Goal: Use online tool/utility: Use online tool/utility

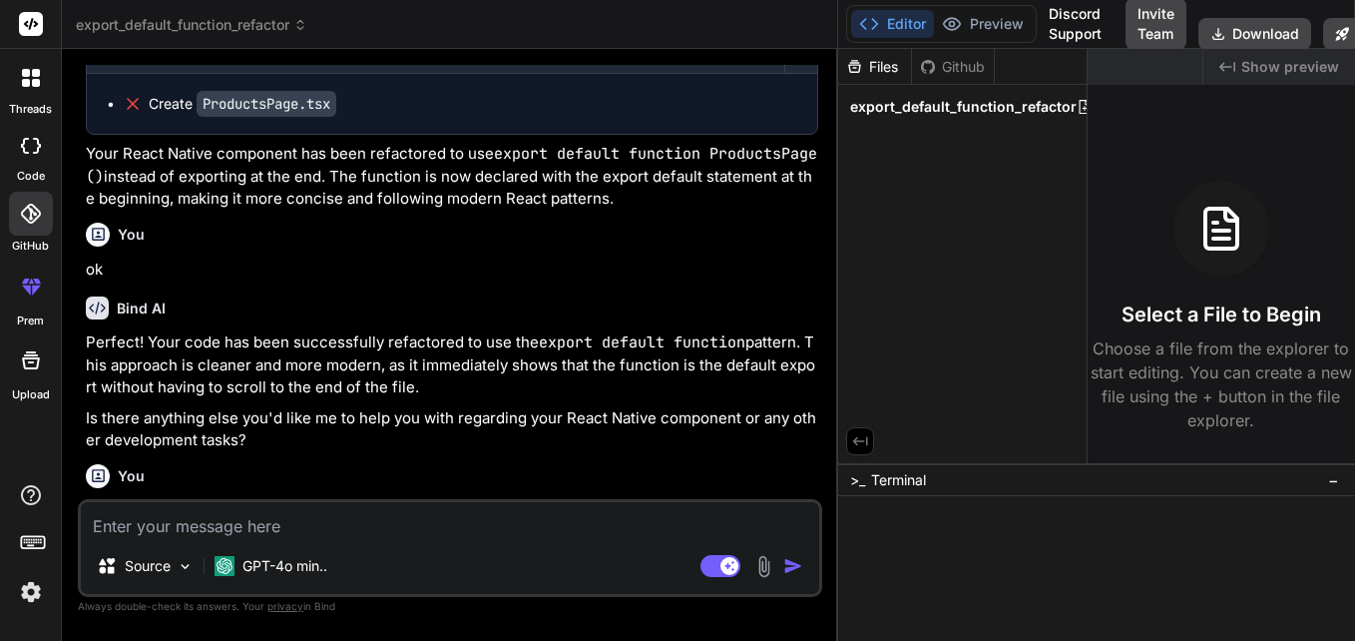
scroll to position [2521, 0]
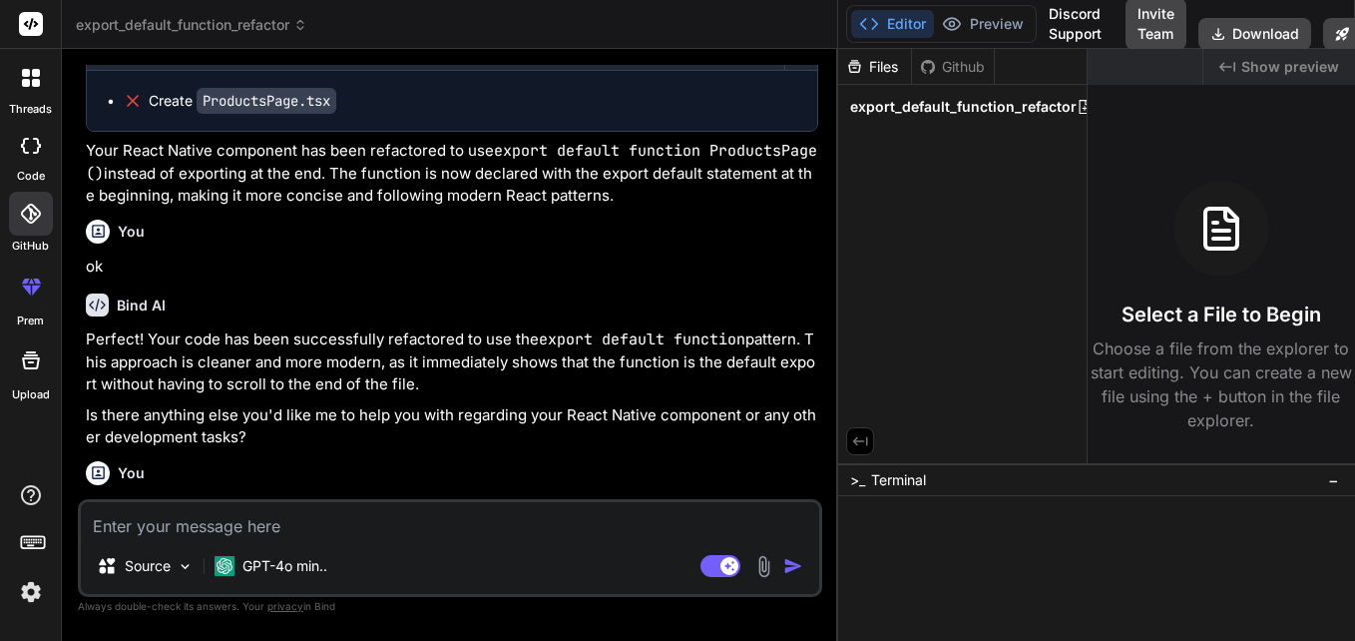
drag, startPoint x: 83, startPoint y: 144, endPoint x: 682, endPoint y: 200, distance: 601.4
click at [682, 200] on div "You Bind AI 🔹 Project : Export Default Function Refactor 🔧 Tech Stack : React N…" at bounding box center [452, 282] width 740 height 434
copy p "Your React Native component has been refactored to use export default function …"
paste textarea "Your React Native component has been refactored to use export default function …"
click at [358, 519] on textarea at bounding box center [450, 520] width 738 height 36
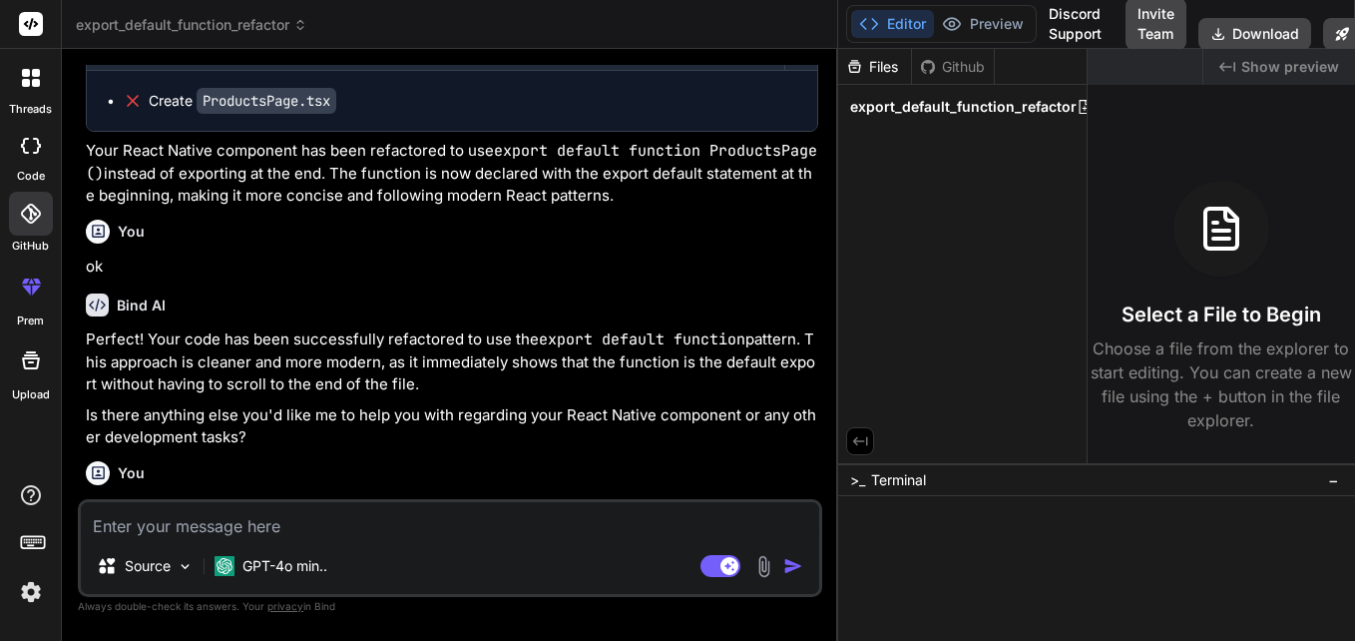
type textarea "Your React Native component has been refactored to use export default function …"
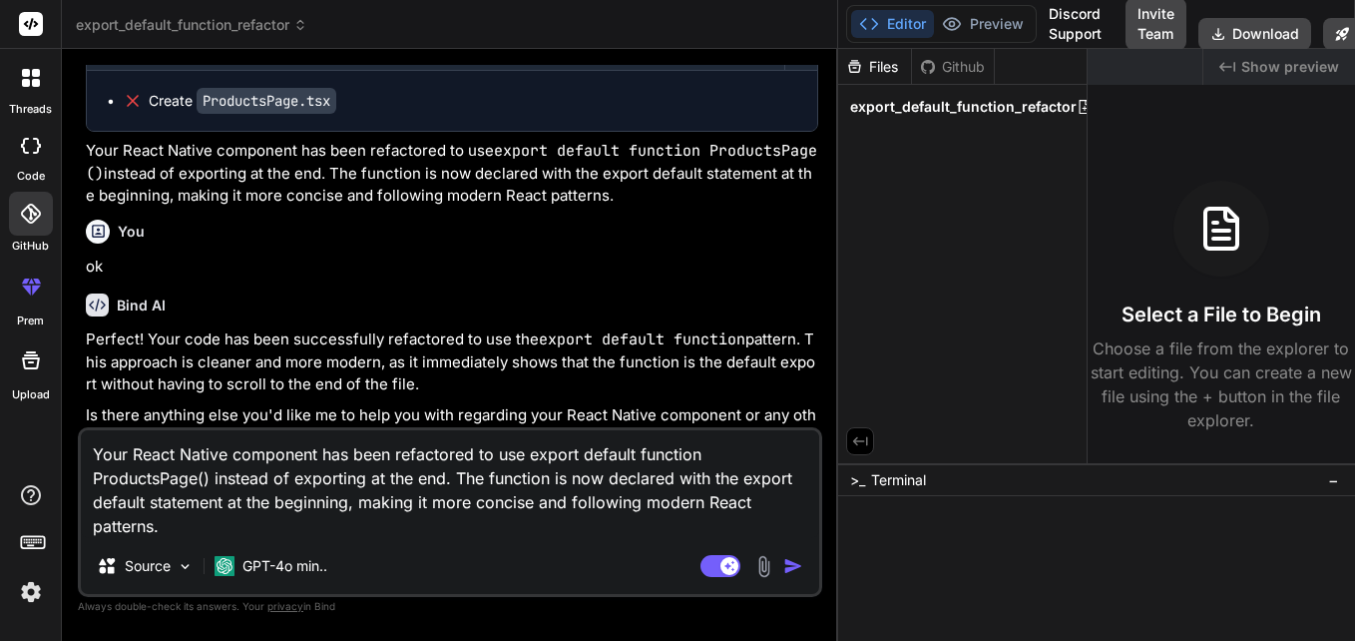
type textarea "x"
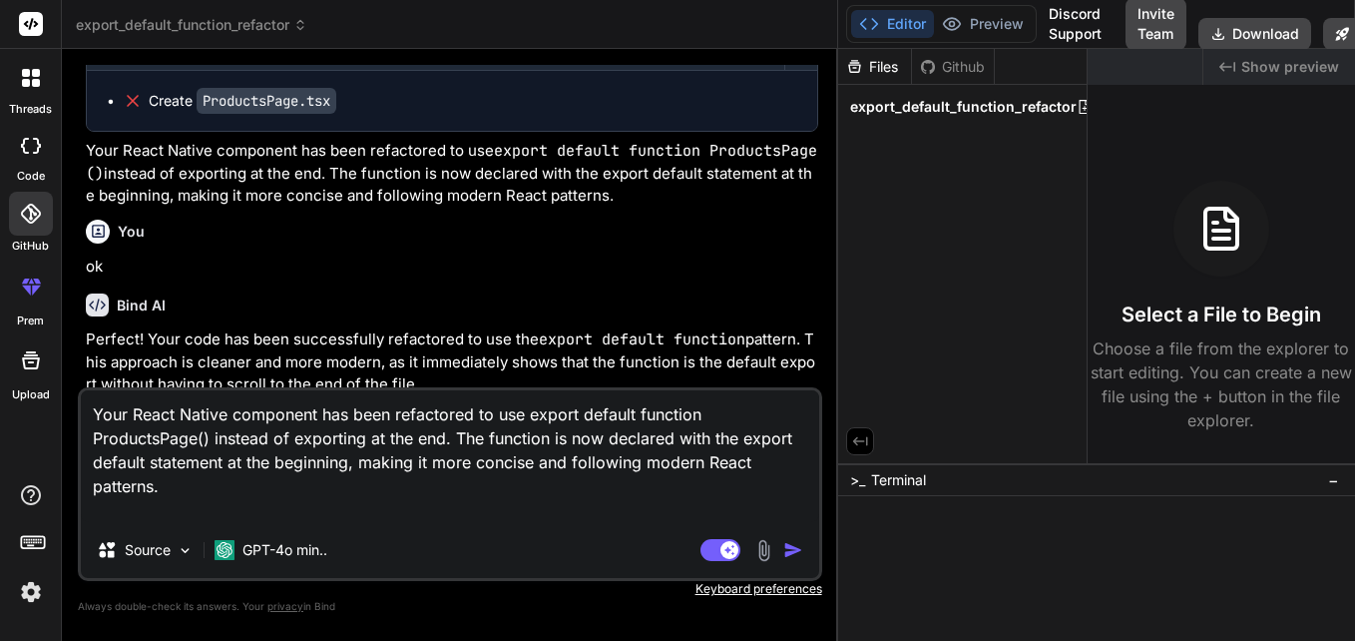
type textarea "Your React Native component has been refactored to use export default function …"
type textarea "x"
type textarea "Your React Native component has been refactored to use export default function …"
type textarea "x"
type textarea "Your React Native component has been refactored to use export default function …"
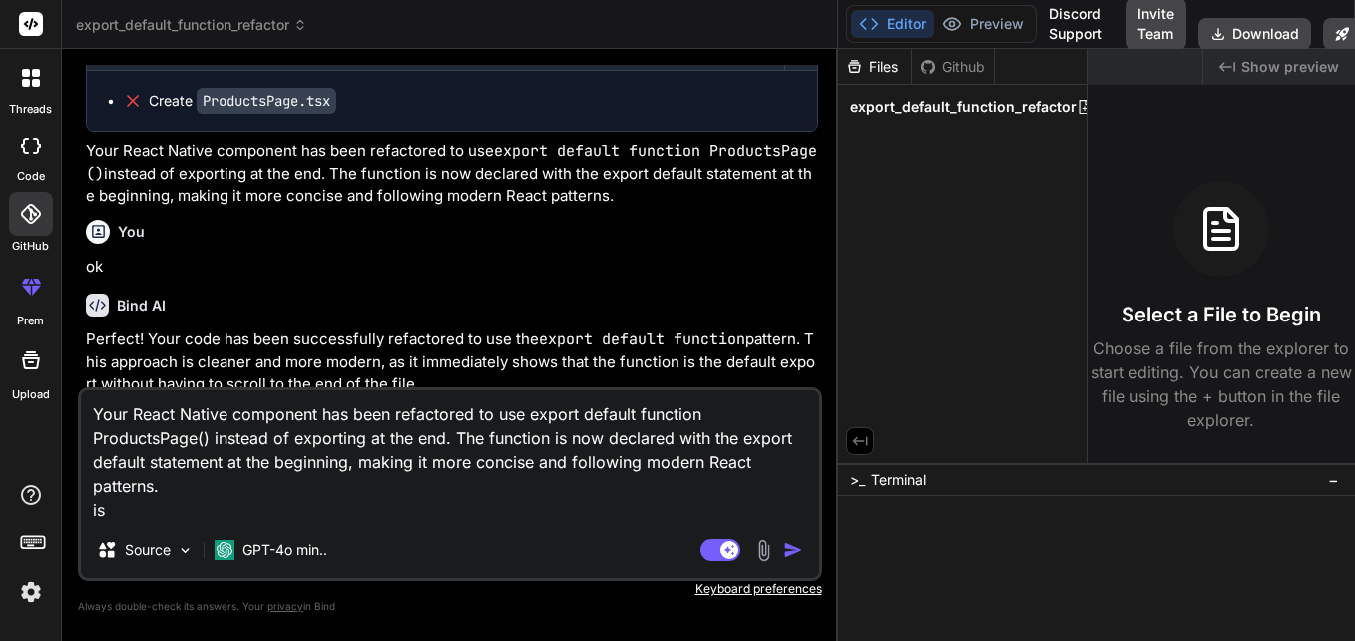
type textarea "x"
type textarea "Your React Native component has been refactored to use export default function …"
type textarea "x"
type textarea "Your React Native component has been refactored to use export default function …"
type textarea "x"
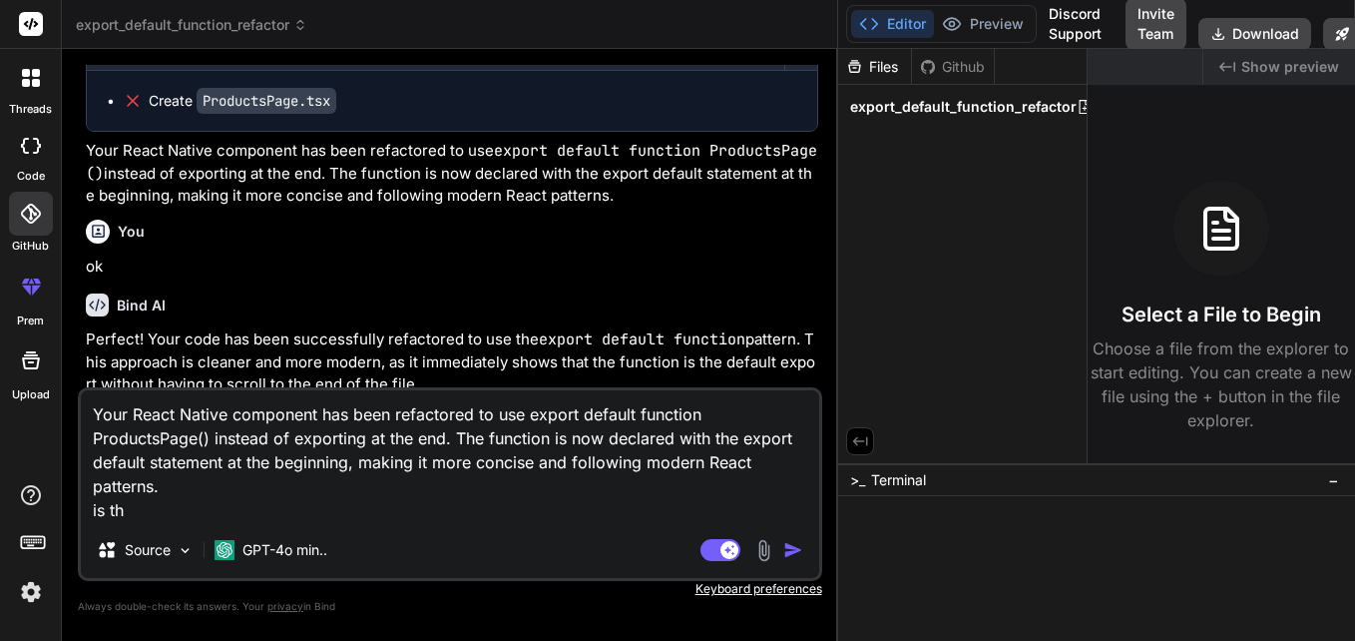
type textarea "Your React Native component has been refactored to use export default function …"
type textarea "x"
type textarea "Your React Native component has been refactored to use export default function …"
type textarea "x"
type textarea "Your React Native component has been refactored to use export default function …"
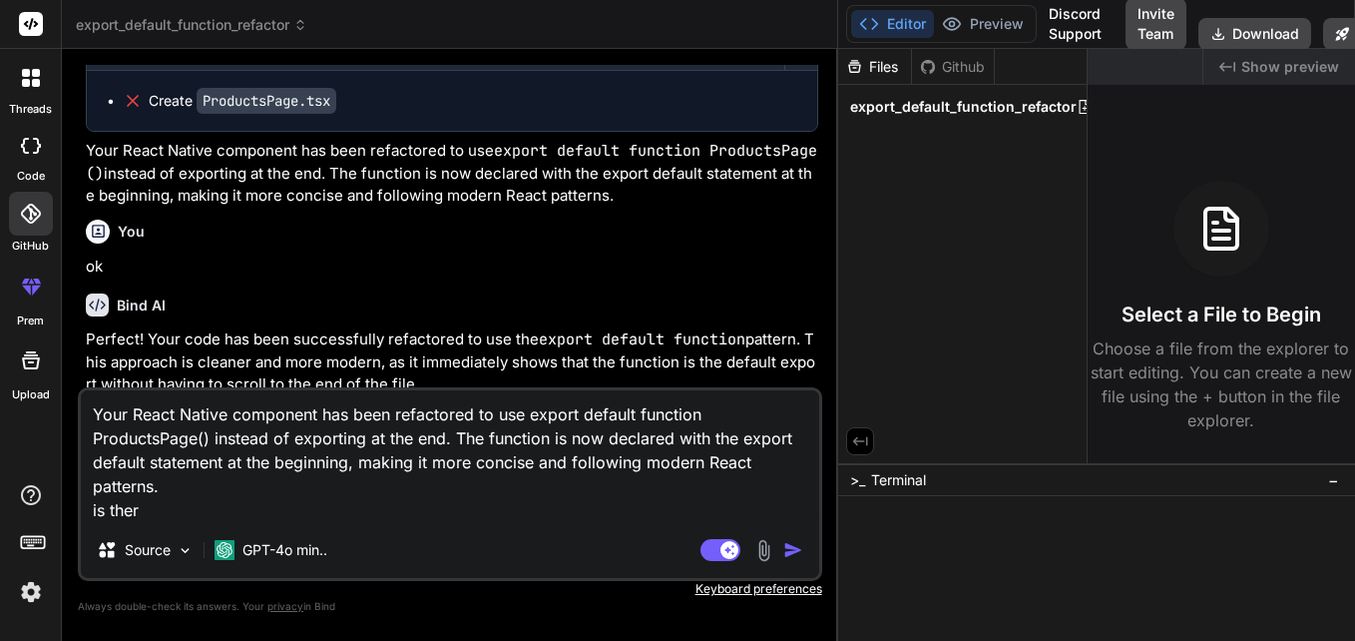
type textarea "x"
type textarea "Your React Native component has been refactored to use export default function …"
type textarea "x"
type textarea "Your React Native component has been refactored to use export default function …"
type textarea "x"
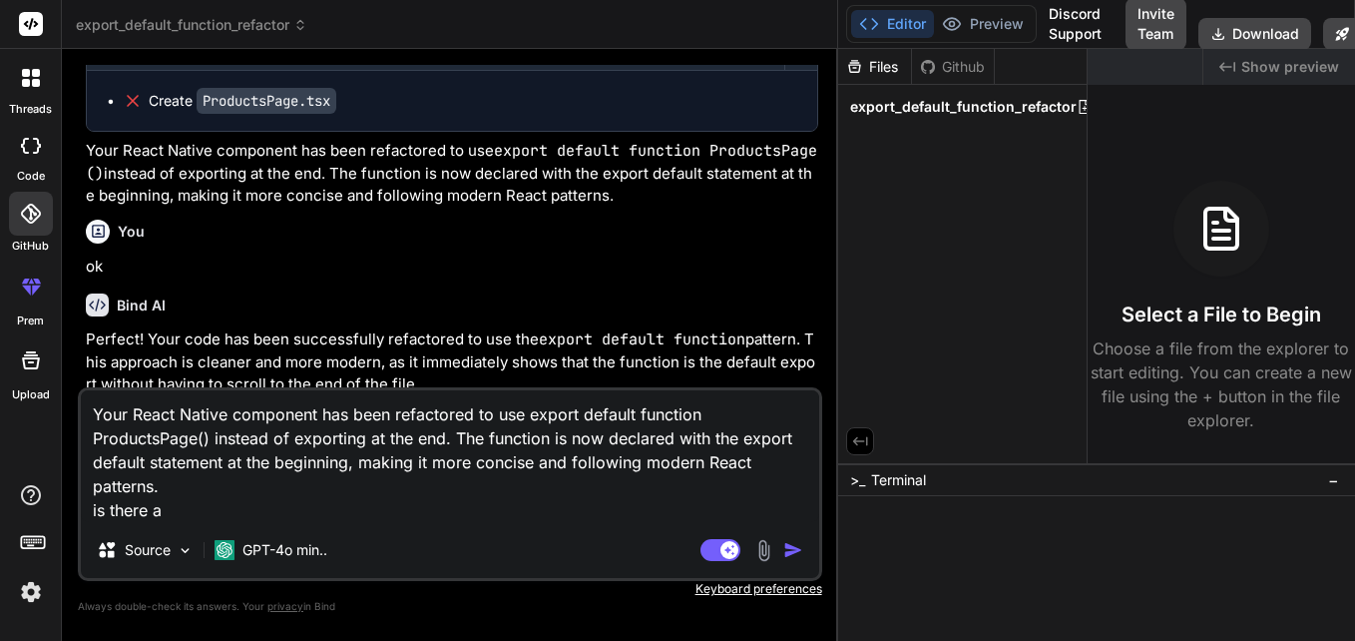
type textarea "Your React Native component has been refactored to use export default function …"
type textarea "x"
type textarea "Your React Native component has been refactored to use export default function …"
type textarea "x"
type textarea "Your React Native component has been refactored to use export default function …"
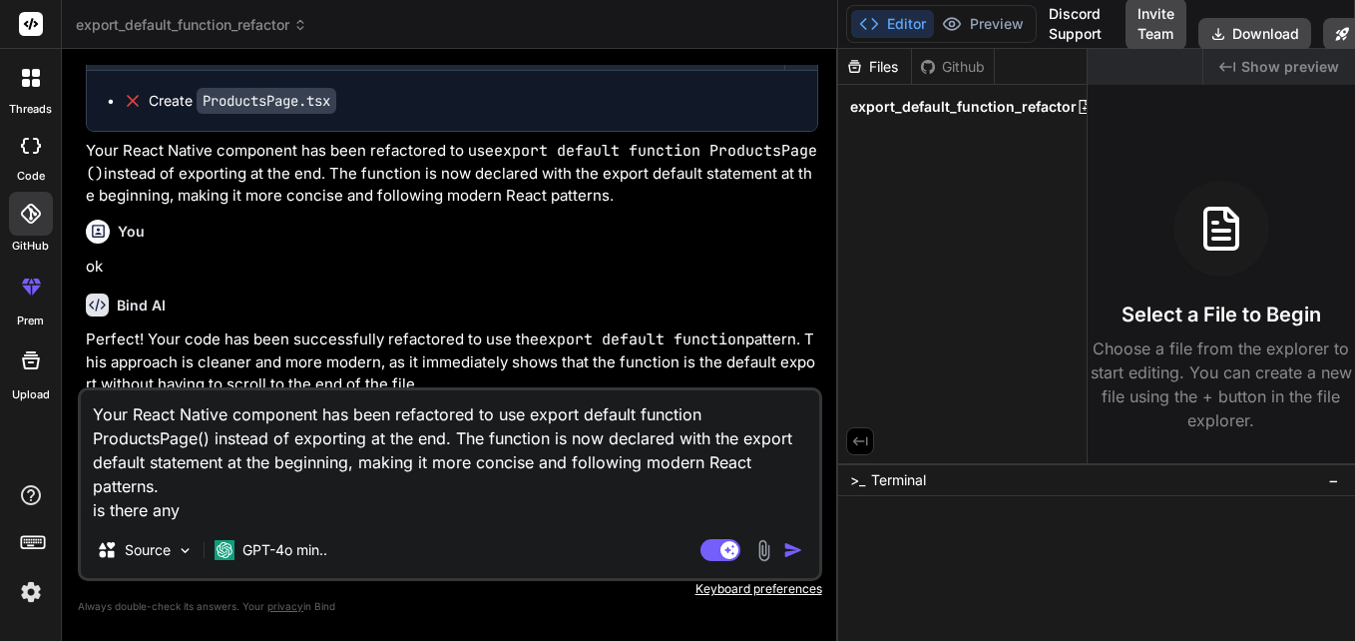
type textarea "x"
type textarea "Your React Native component has been refactored to use export default function …"
type textarea "x"
type textarea "Your React Native component has been refactored to use export default function …"
type textarea "x"
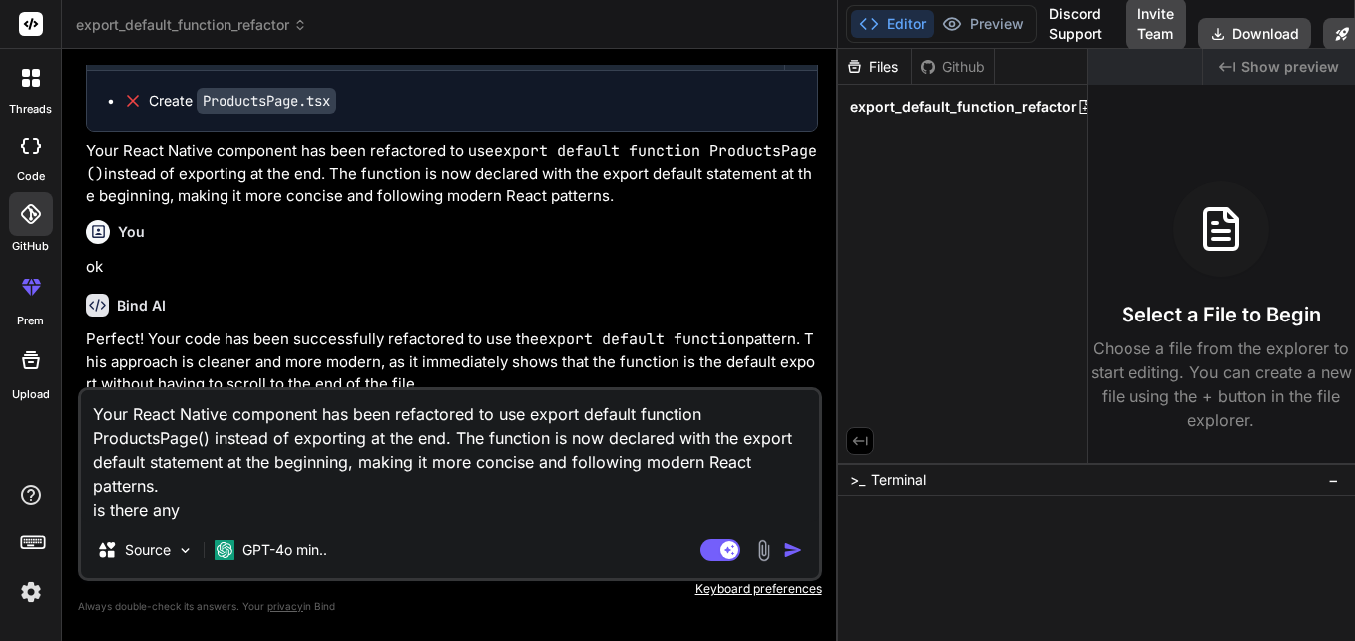
type textarea "Your React Native component has been refactored to use export default function …"
type textarea "x"
type textarea "Your React Native component has been refactored to use export default function …"
type textarea "x"
type textarea "Your React Native component has been refactored to use export default function …"
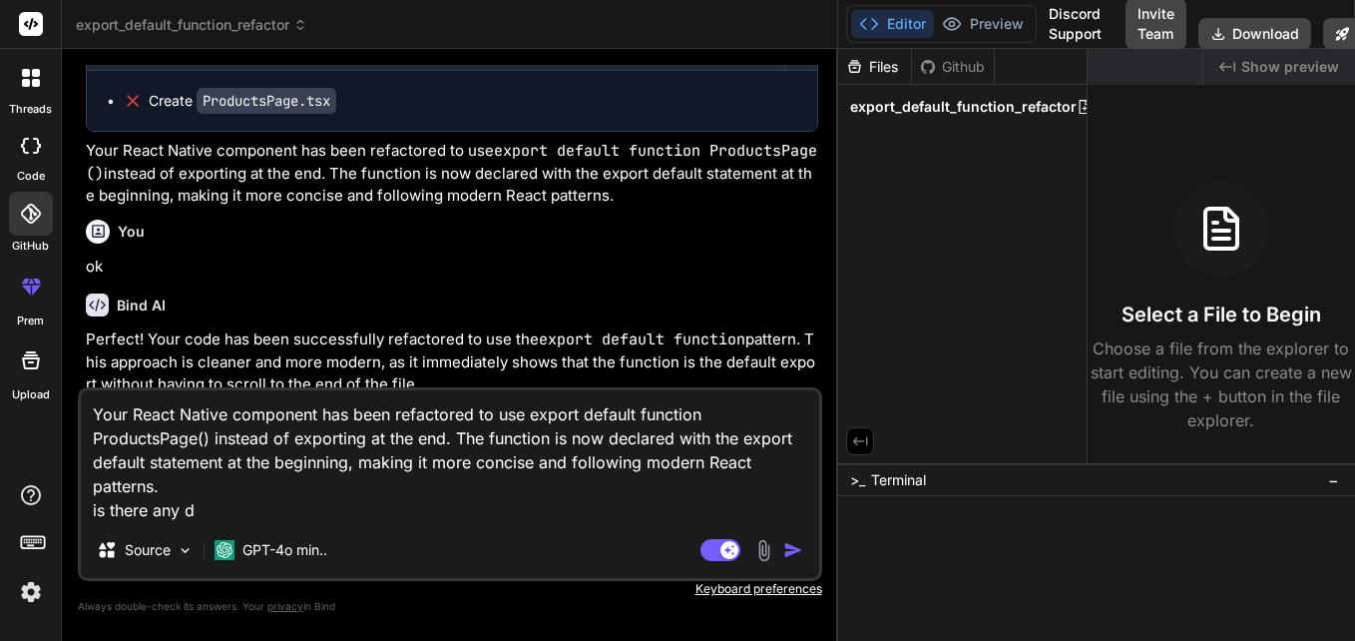
type textarea "x"
type textarea "Your React Native component has been refactored to use export default function …"
type textarea "x"
type textarea "Your React Native component has been refactored to use export default function …"
type textarea "x"
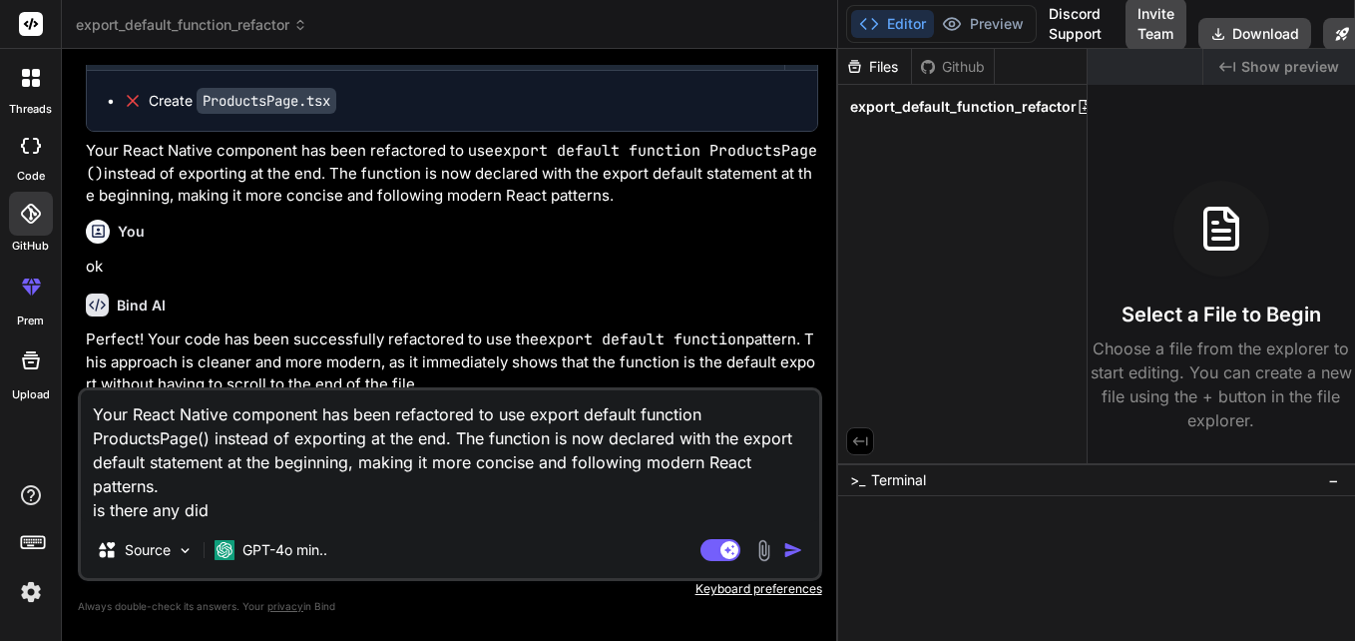
type textarea "Your React Native component has been refactored to use export default function …"
type textarea "x"
type textarea "Your React Native component has been refactored to use export default function …"
type textarea "x"
type textarea "Your React Native component has been refactored to use export default function …"
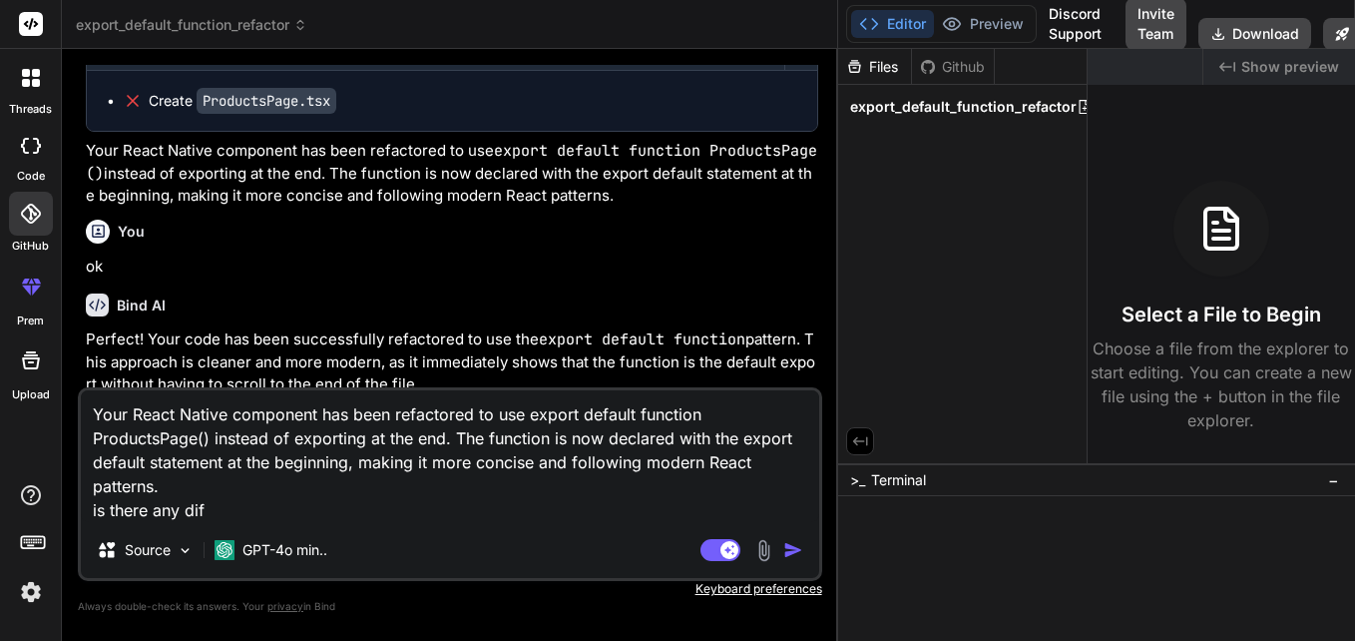
type textarea "x"
type textarea "Your React Native component has been refactored to use export default function …"
type textarea "x"
type textarea "Your React Native component has been refactored to use export default function …"
type textarea "x"
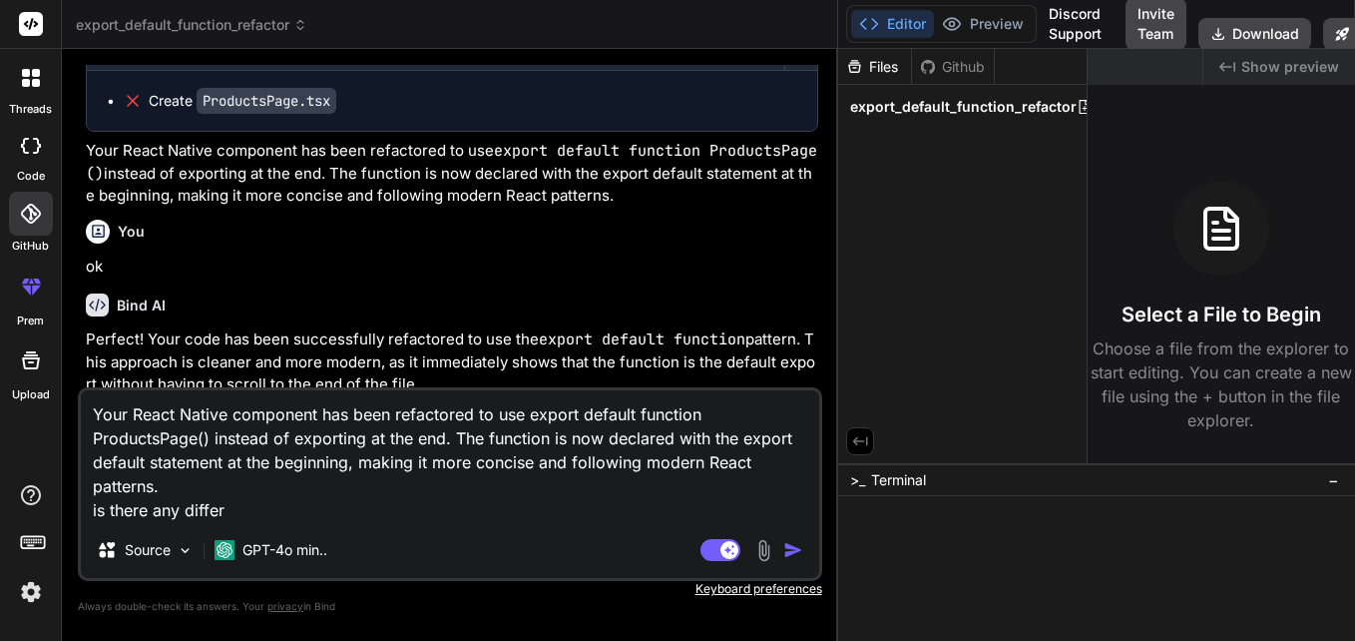
type textarea "Your React Native component has been refactored to use export default function …"
type textarea "x"
type textarea "Your React Native component has been refactored to use export default function …"
type textarea "x"
type textarea "Your React Native component has been refactored to use export default function …"
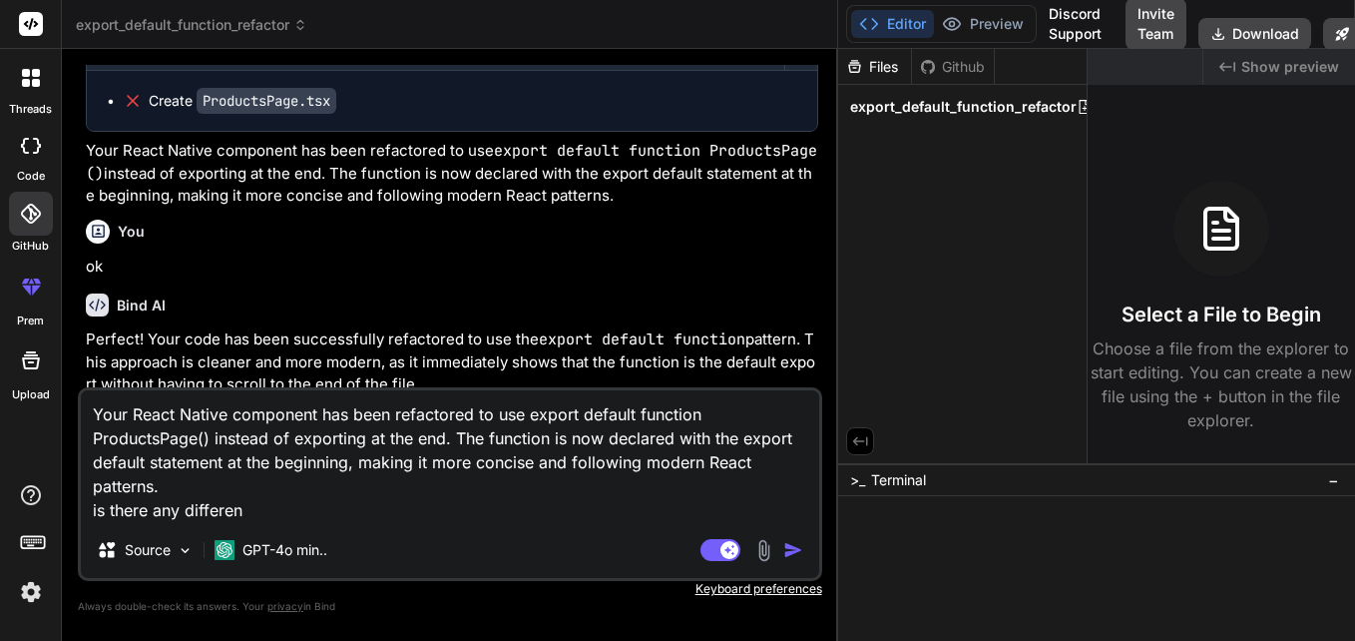
type textarea "x"
type textarea "Your React Native component has been refactored to use export default function …"
type textarea "x"
type textarea "Your React Native component has been refactored to use export default function …"
type textarea "x"
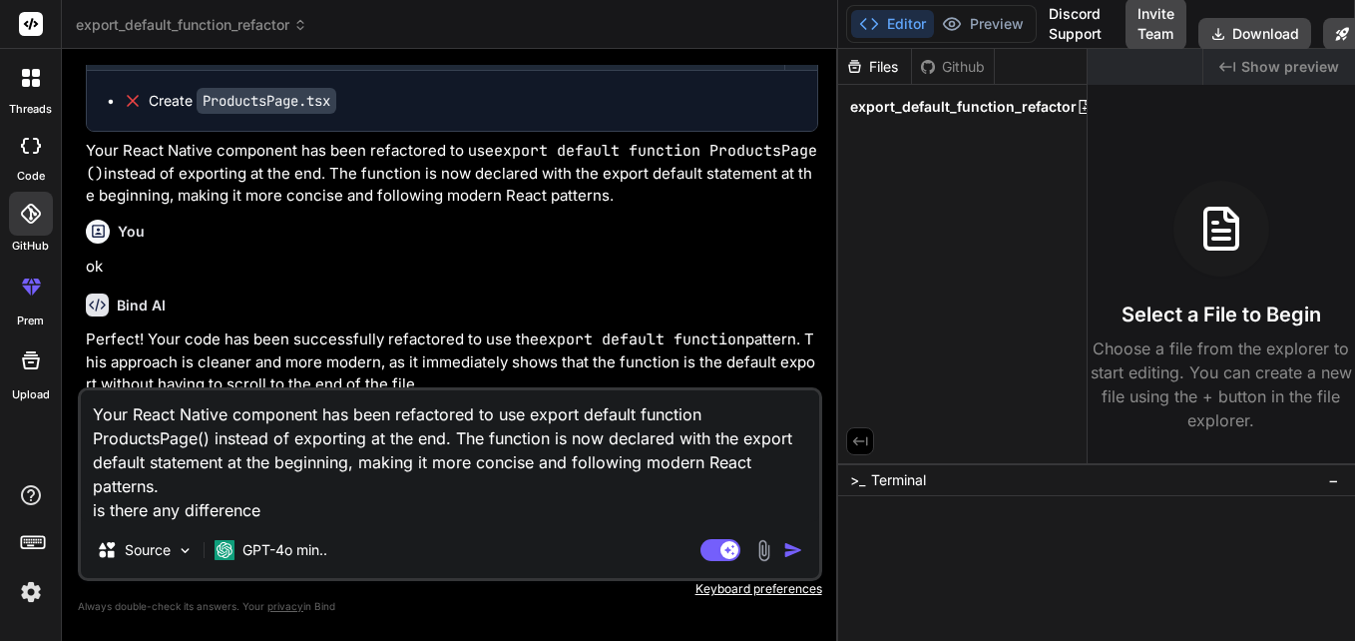
type textarea "Your React Native component has been refactored to use export default function …"
type textarea "x"
type textarea "Your React Native component has been refactored to use export default function …"
type textarea "x"
type textarea "Your React Native component has been refactored to use export default function …"
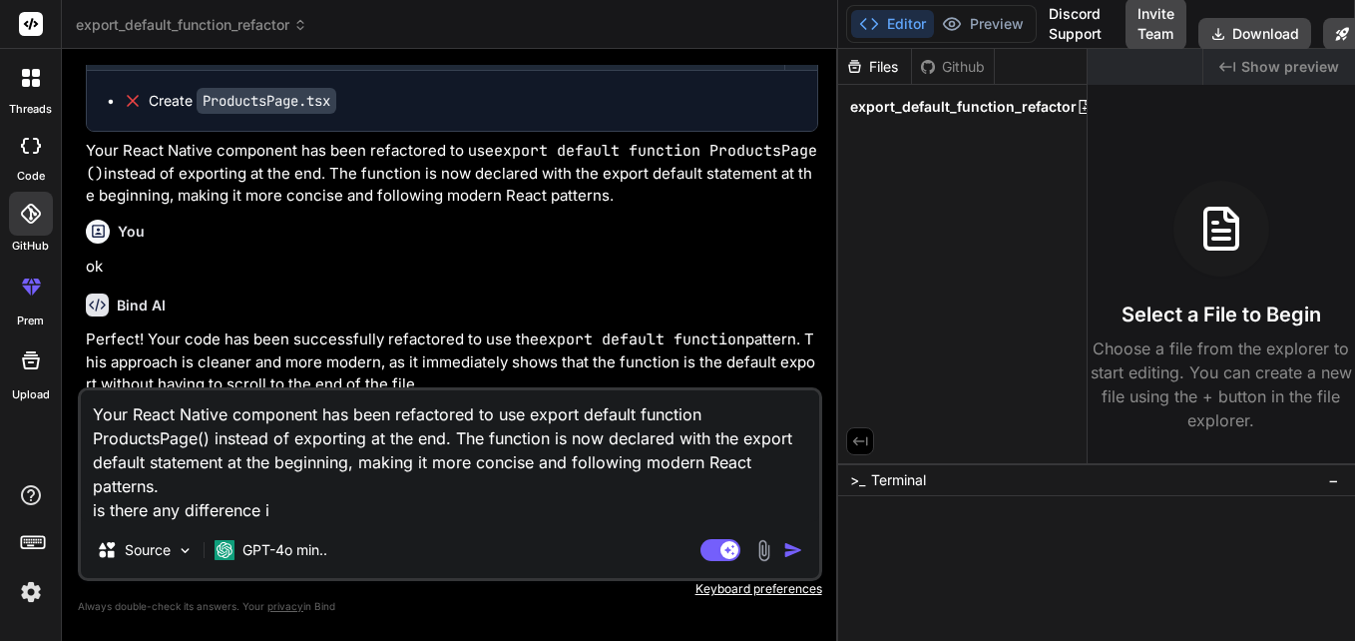
type textarea "x"
type textarea "Your React Native component has been refactored to use export default function …"
type textarea "x"
type textarea "Your React Native component has been refactored to use export default function …"
type textarea "x"
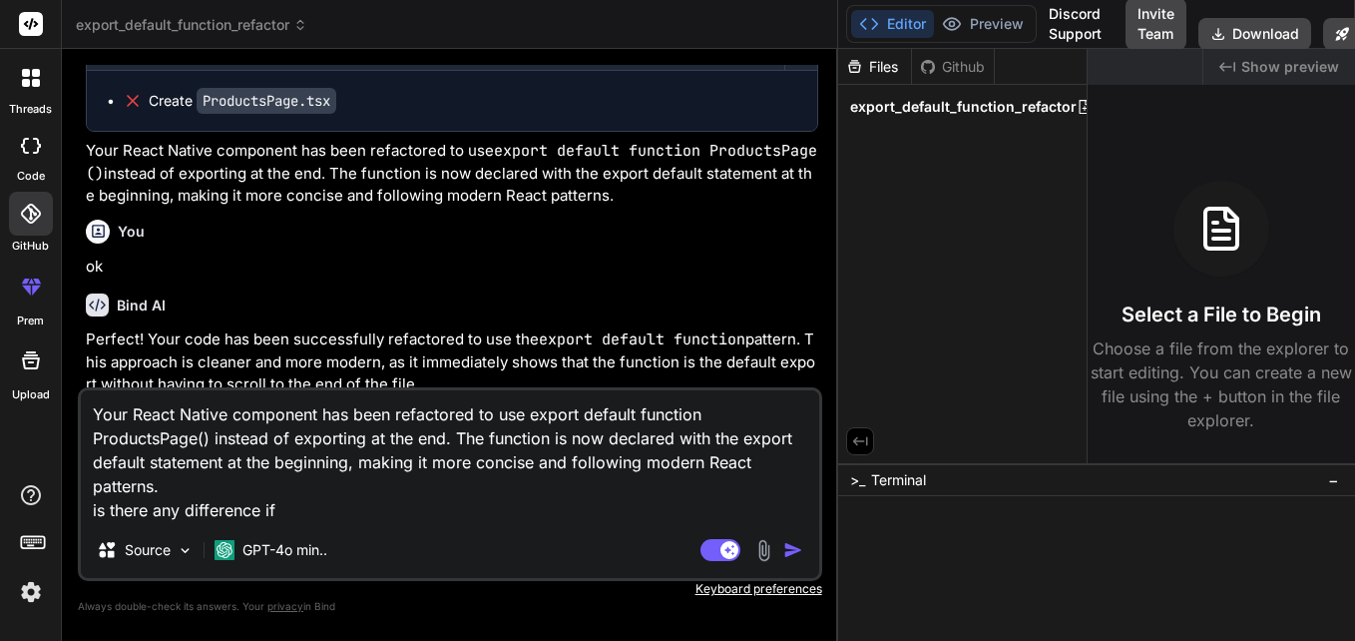
type textarea "Your React Native component has been refactored to use export default function …"
type textarea "x"
type textarea "Your React Native component has been refactored to use export default function …"
type textarea "x"
type textarea "Your React Native component has been refactored to use export default function …"
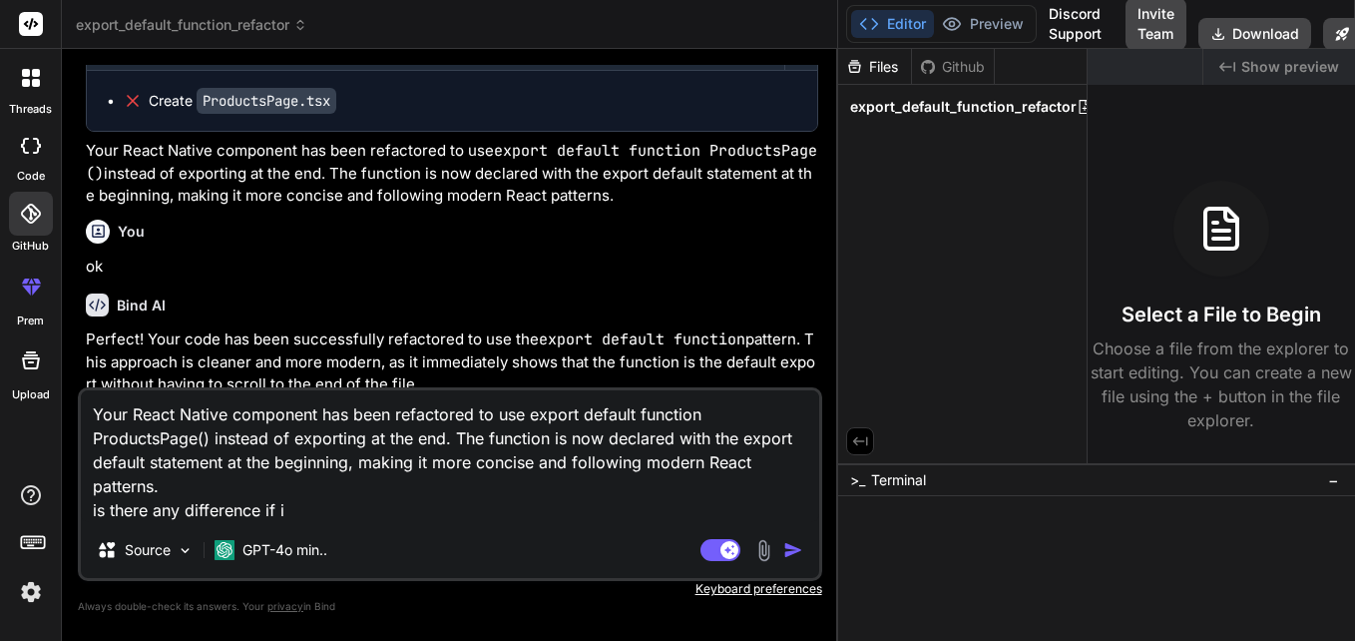
type textarea "x"
type textarea "Your React Native component has been refactored to use export default function …"
type textarea "x"
type textarea "Your React Native component has been refactored to use export default function …"
type textarea "x"
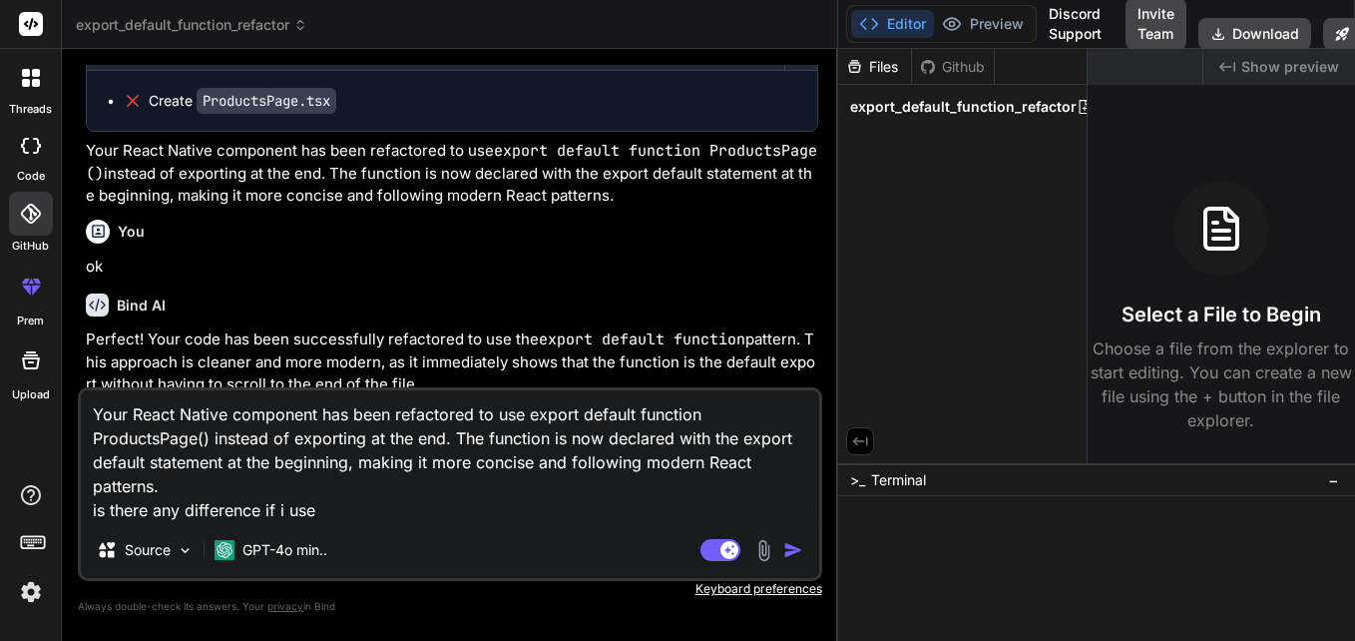
type textarea "Your React Native component has been refactored to use export default function …"
type textarea "x"
type textarea "Your React Native component has been refactored to use export default function …"
type textarea "x"
type textarea "Your React Native component has been refactored to use export default function …"
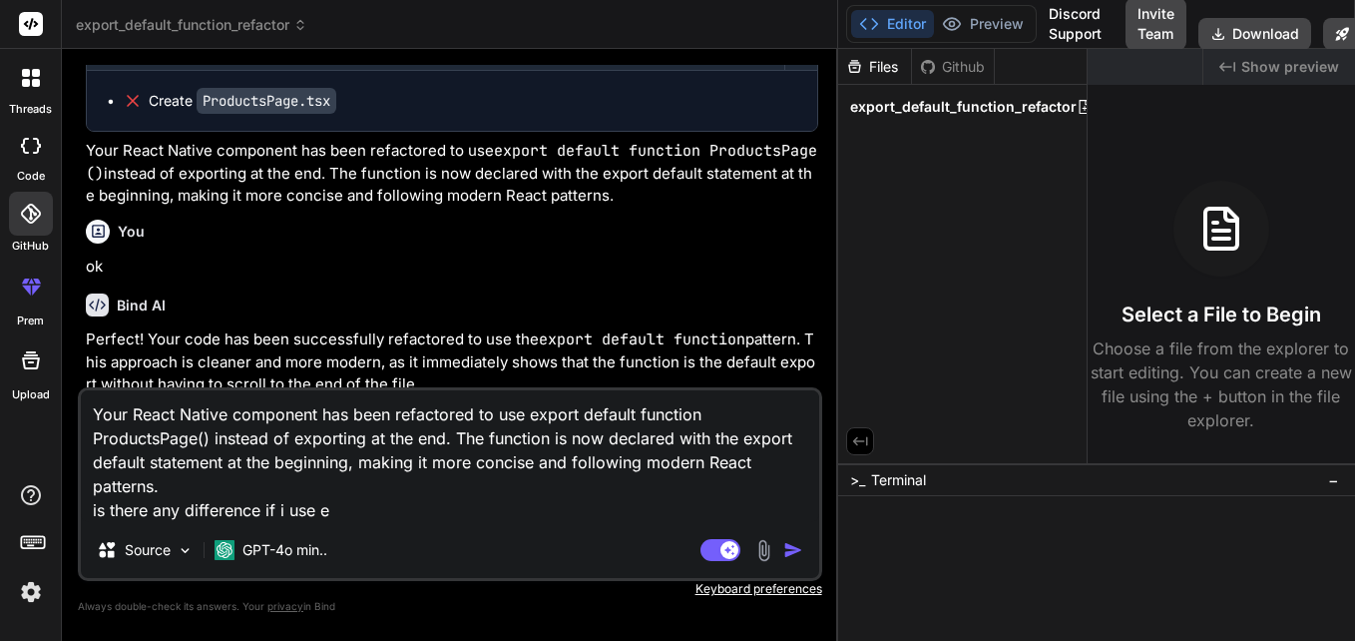
type textarea "x"
type textarea "Your React Native component has been refactored to use export default function …"
type textarea "x"
type textarea "Your React Native component has been refactored to use export default function …"
type textarea "x"
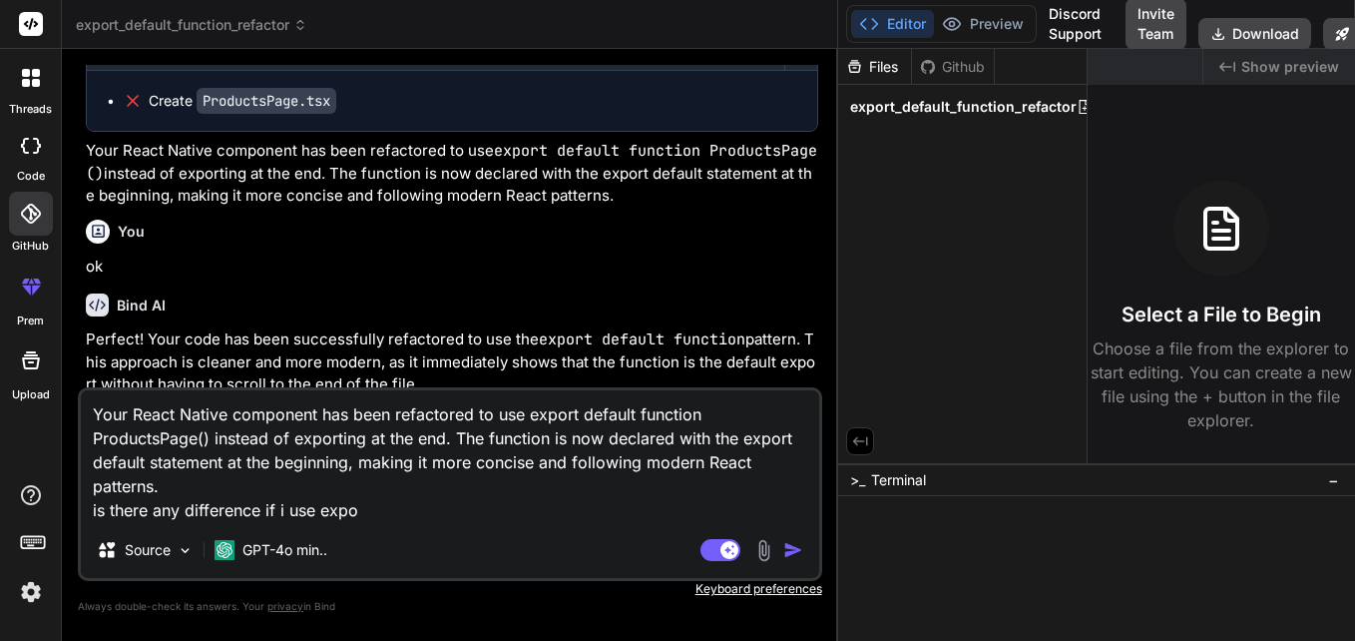
type textarea "Your React Native component has been refactored to use export default function …"
type textarea "x"
type textarea "Your React Native component has been refactored to use export default function …"
type textarea "x"
type textarea "Your React Native component has been refactored to use export default function …"
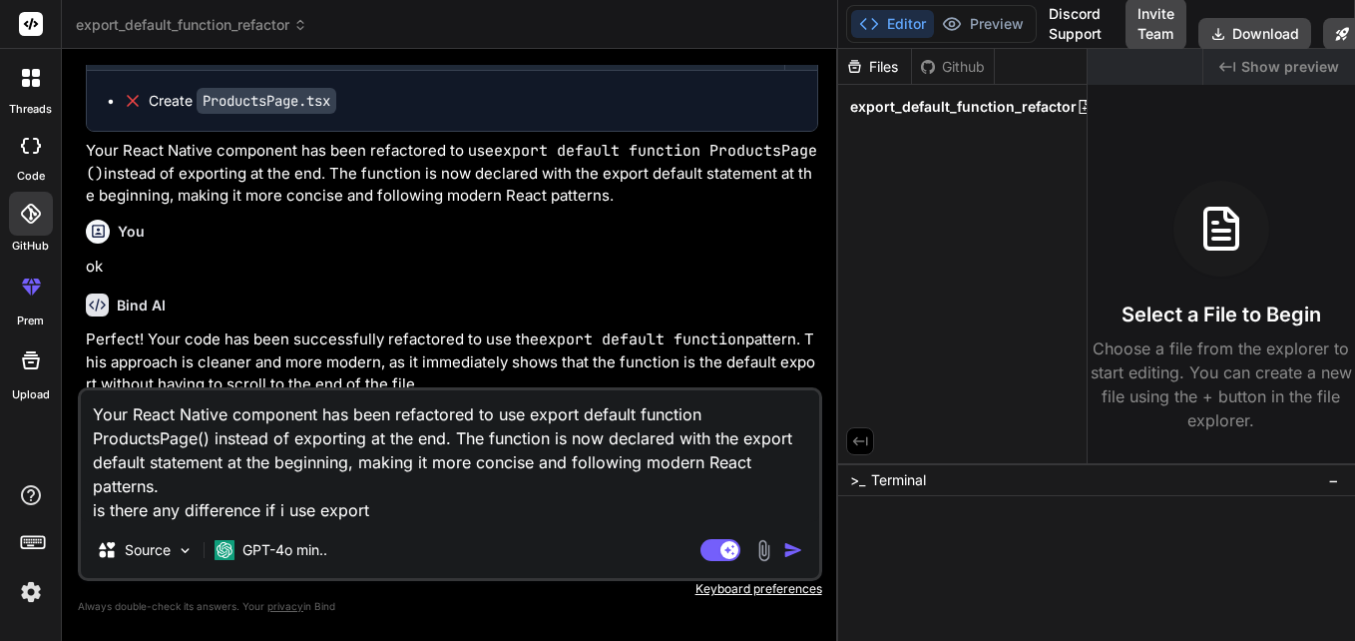
type textarea "x"
type textarea "Your React Native component has been refactored to use export default function …"
type textarea "x"
type textarea "Your React Native component has been refactored to use export default function …"
type textarea "x"
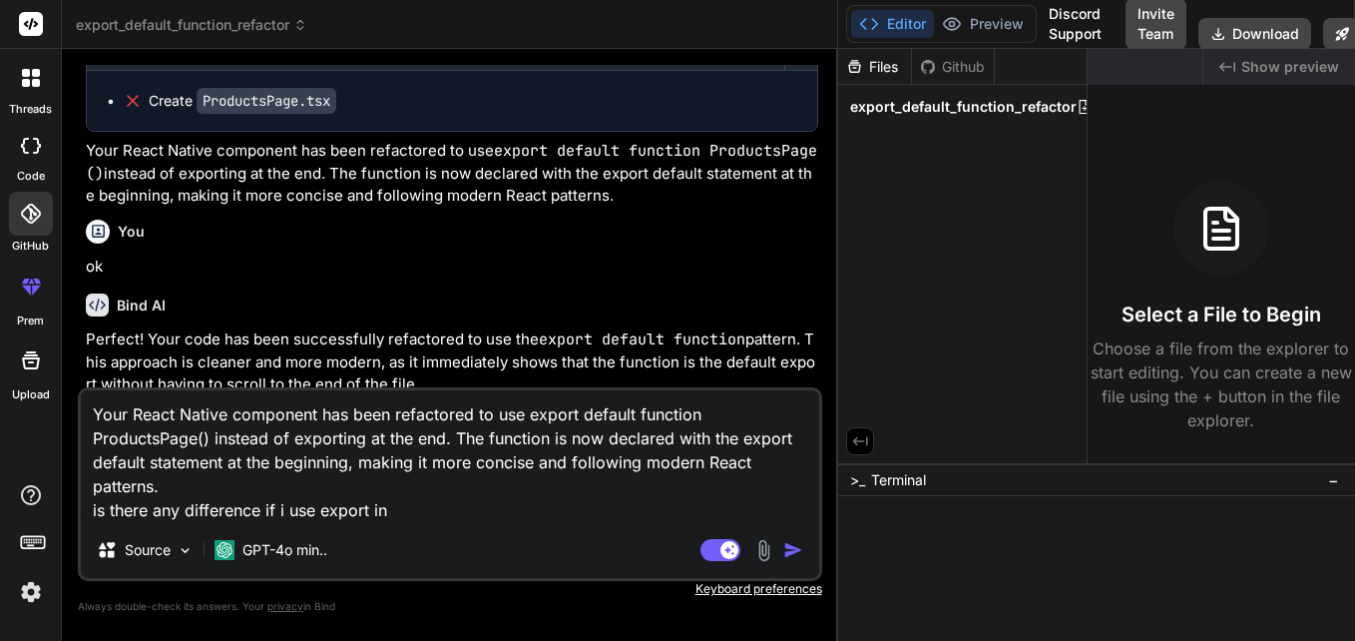
type textarea "Your React Native component has been refactored to use export default function …"
type textarea "x"
type textarea "Your React Native component has been refactored to use export default function …"
type textarea "x"
type textarea "Your React Native component has been refactored to use export default function …"
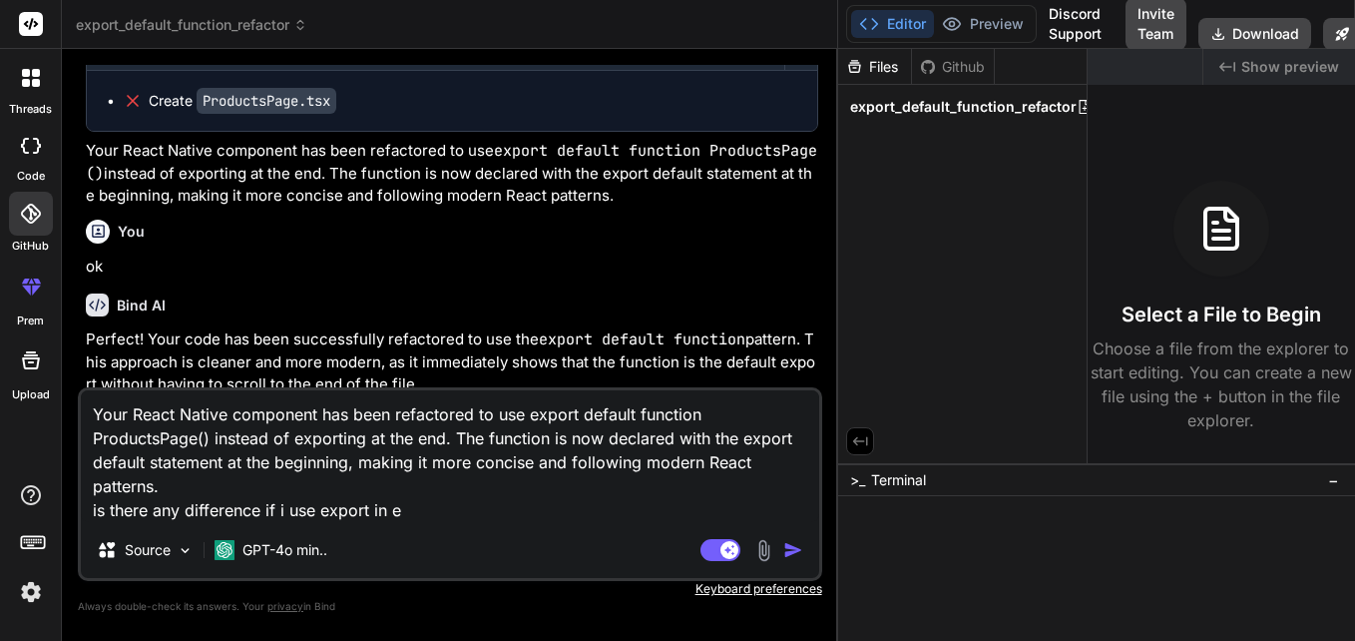
type textarea "x"
type textarea "Your React Native component has been refactored to use export default function …"
type textarea "x"
type textarea "Your React Native component has been refactored to use export default function …"
type textarea "x"
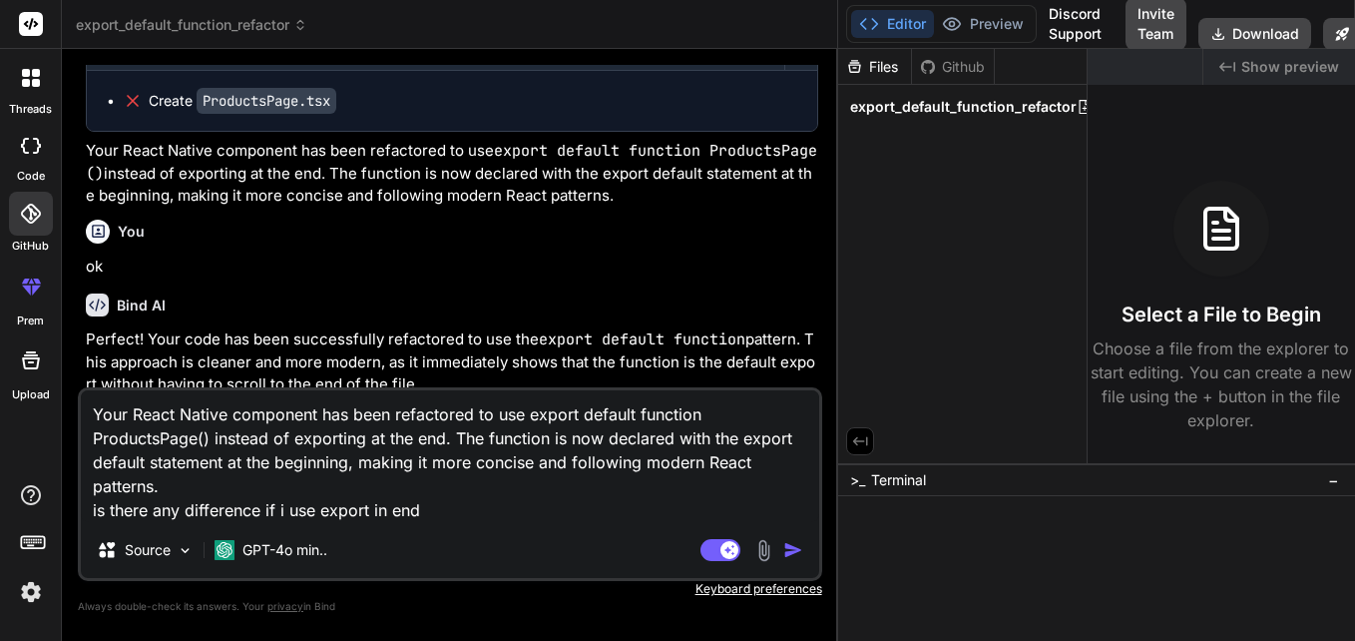
type textarea "Your React Native component has been refactored to use export default function …"
type textarea "x"
type textarea "Your React Native component has been refactored to use export default function …"
type textarea "x"
type textarea "Your React Native component has been refactored to use export default function …"
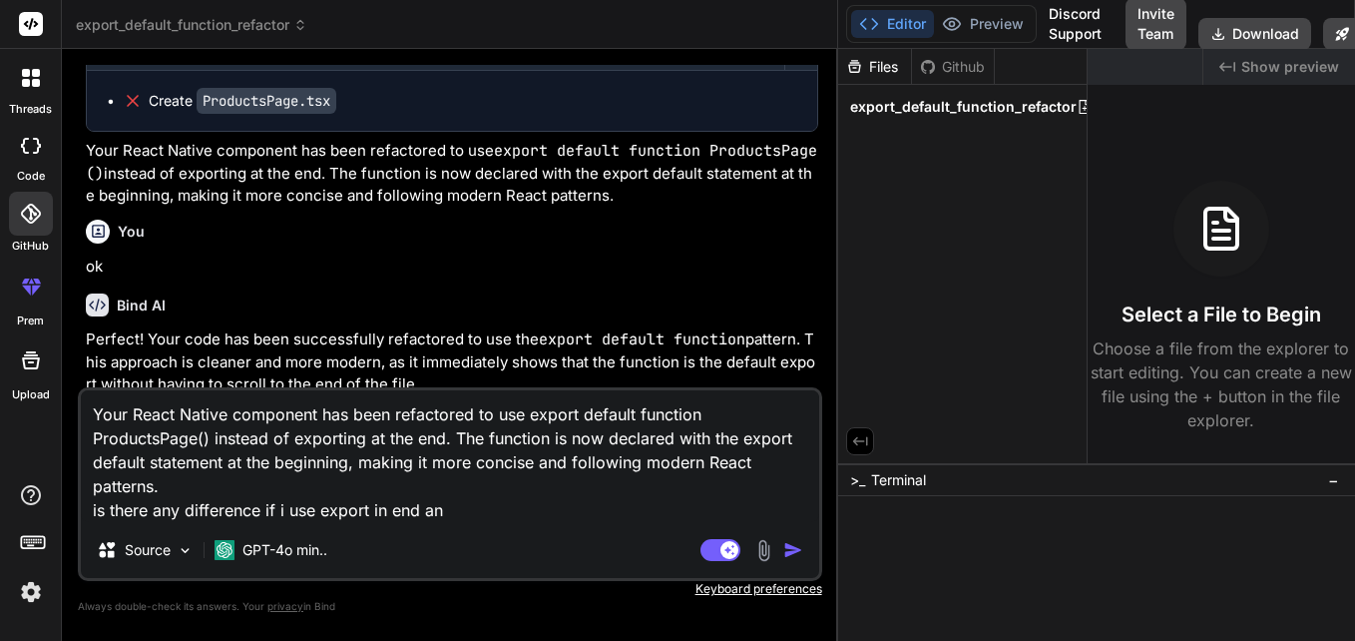
type textarea "x"
type textarea "Your React Native component has been refactored to use export default function …"
type textarea "x"
type textarea "Your React Native component has been refactored to use export default function …"
type textarea "x"
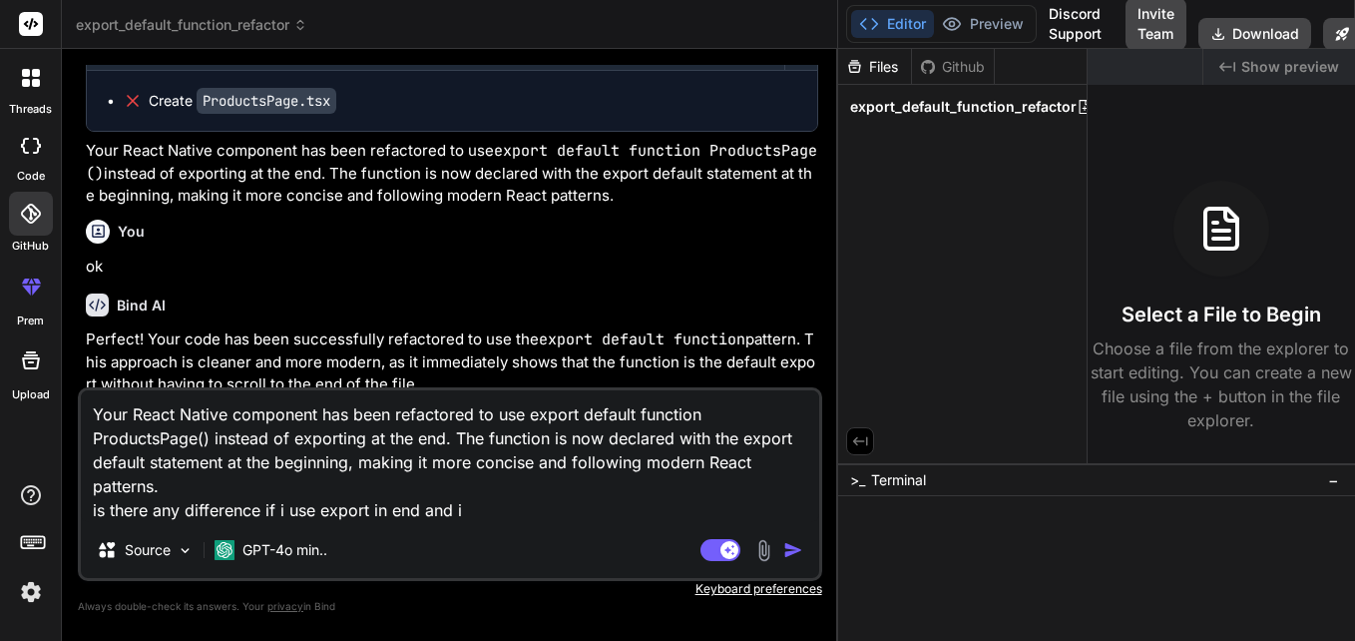
type textarea "Your React Native component has been refactored to use export default function …"
type textarea "x"
type textarea "Your React Native component has been refactored to use export default function …"
type textarea "x"
type textarea "Your React Native component has been refactored to use export default function …"
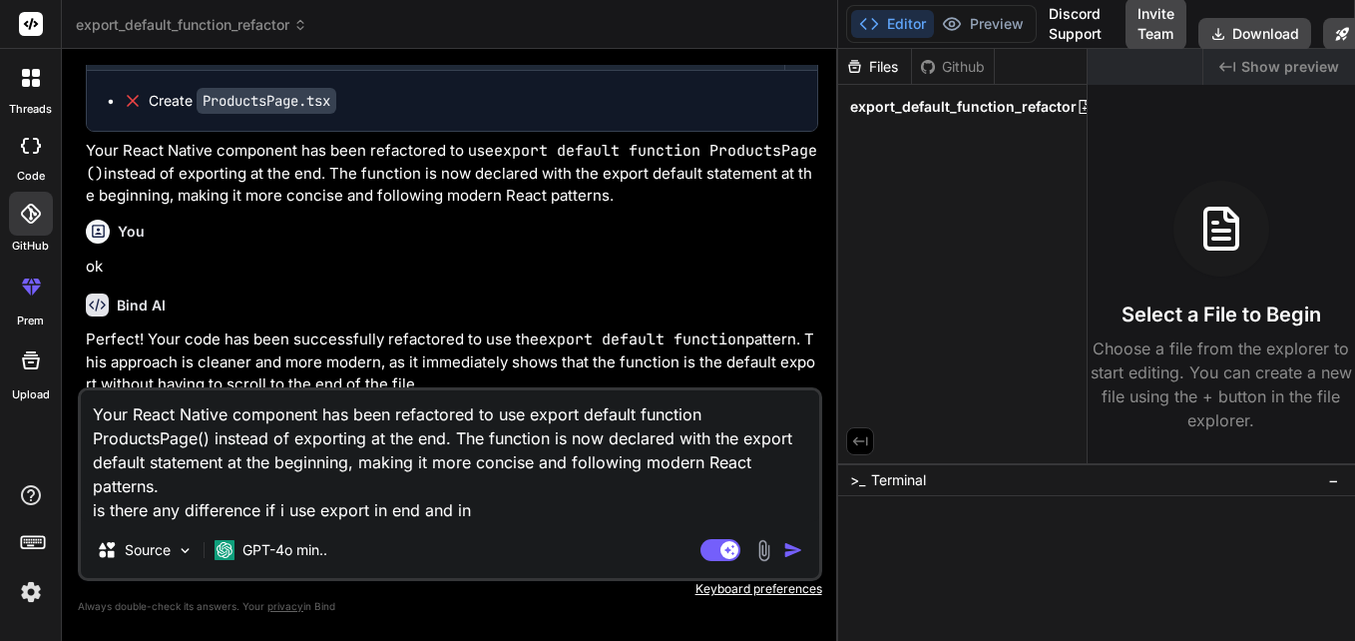
type textarea "x"
type textarea "Your React Native component has been refactored to use export default function …"
type textarea "x"
type textarea "Your React Native component has been refactored to use export default function …"
type textarea "x"
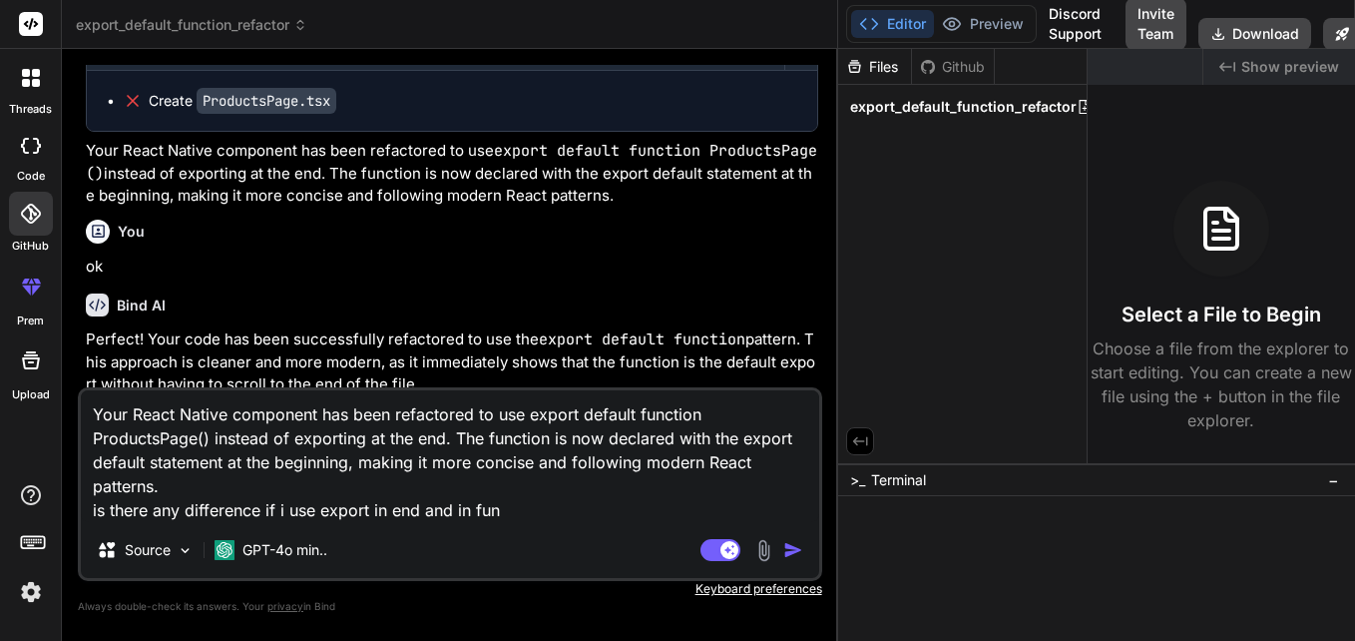
type textarea "Your React Native component has been refactored to use export default function …"
type textarea "x"
type textarea "Your React Native component has been refactored to use export default function …"
type textarea "x"
type textarea "Your React Native component has been refactored to use export default function …"
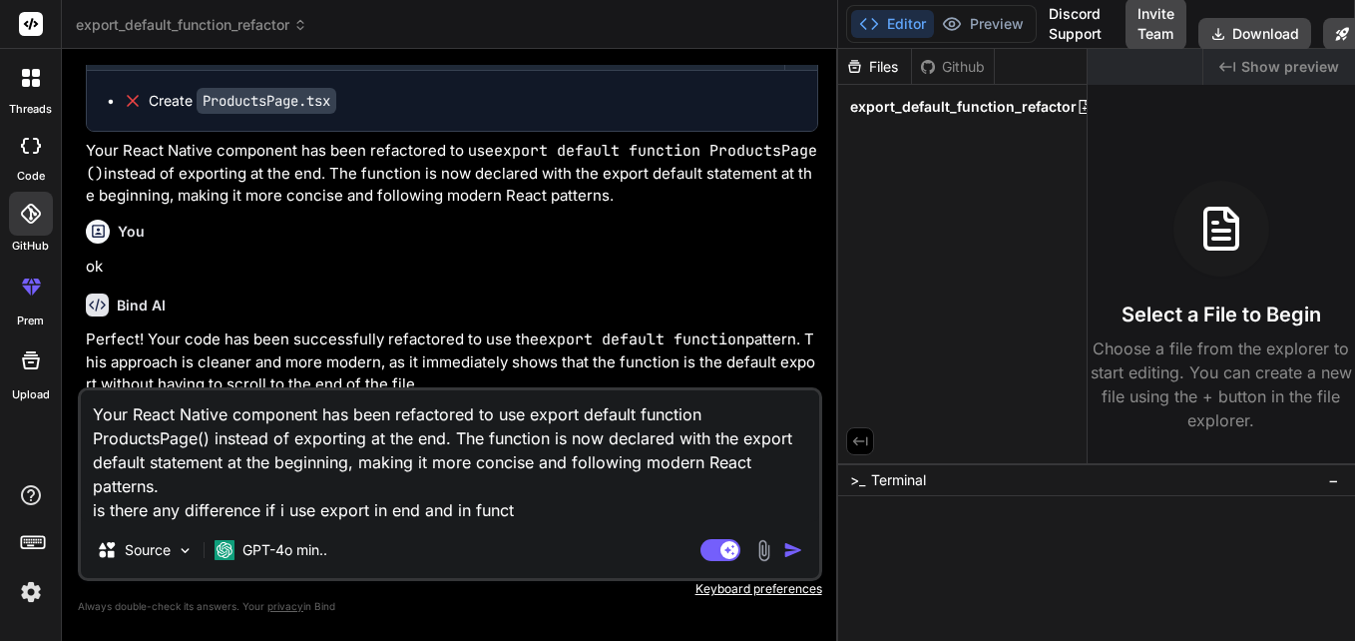
type textarea "x"
type textarea "Your React Native component has been refactored to use export default function …"
type textarea "x"
type textarea "Your React Native component has been refactored to use export default function …"
type textarea "x"
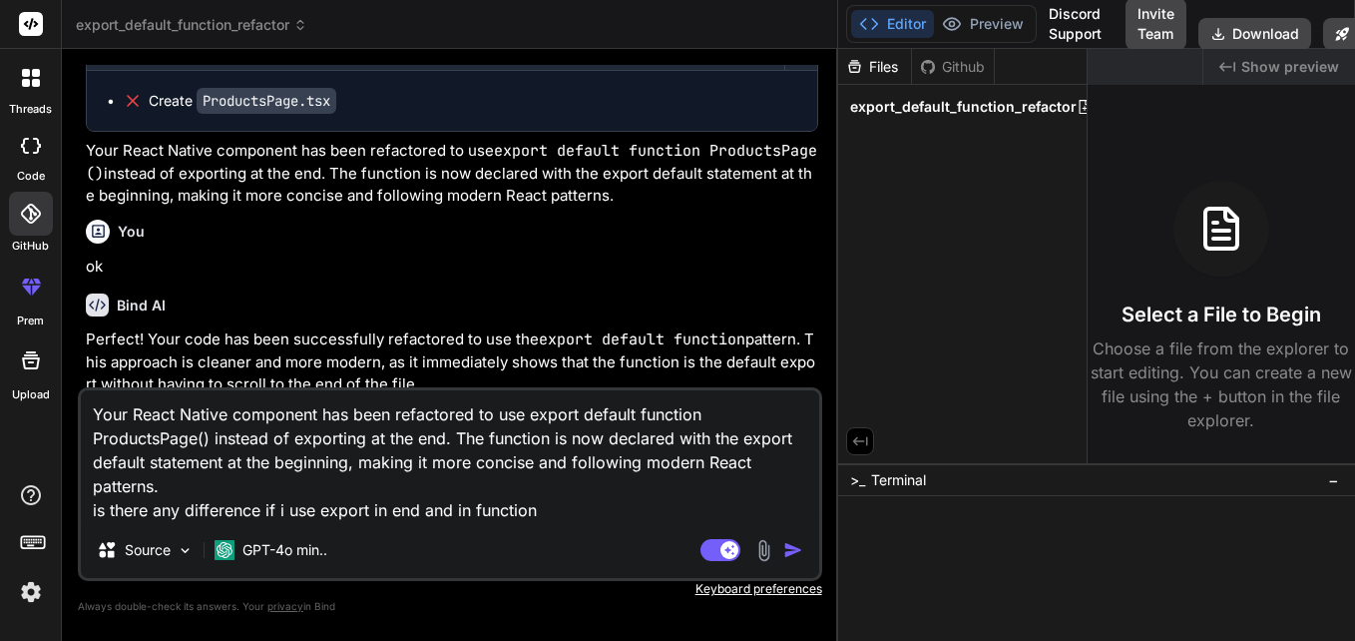
type textarea "Your React Native component has been refactored to use export default function …"
type textarea "x"
type textarea "Your React Native component has been refactored to use export default function …"
type textarea "x"
type textarea "Your React Native component has been refactored to use export default function …"
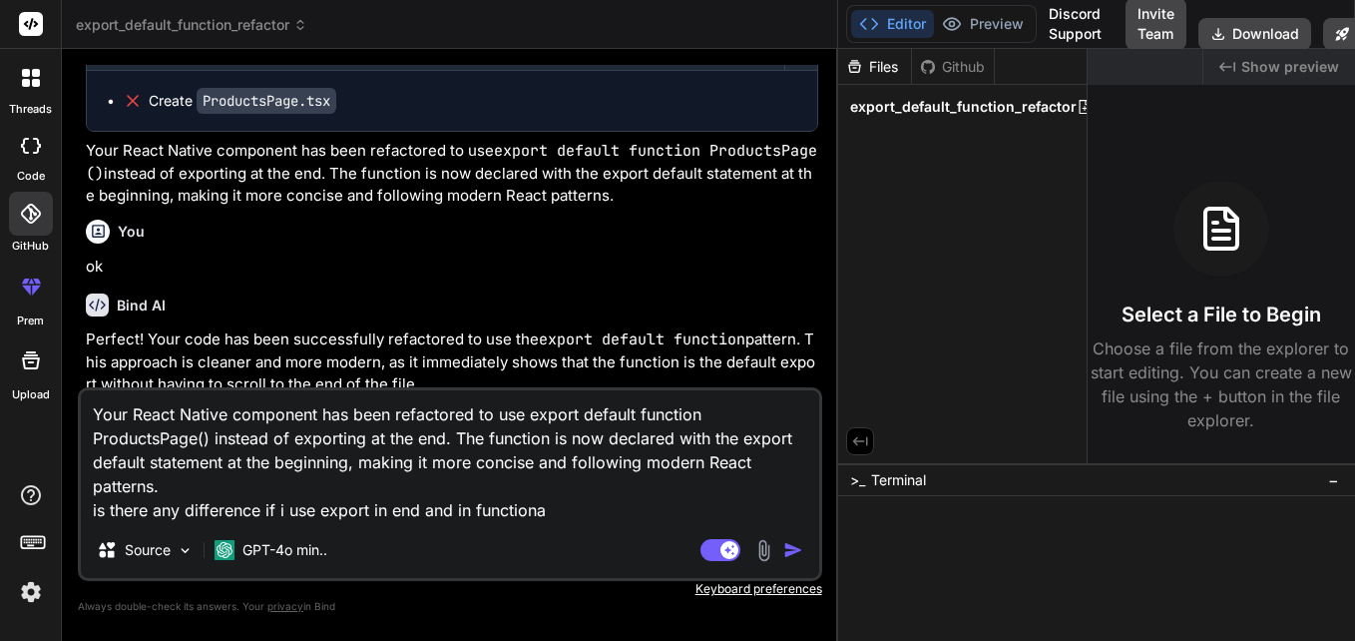
type textarea "x"
type textarea "Your React Native component has been refactored to use export default function …"
type textarea "x"
type textarea "Your React Native component has been refactored to use export default function …"
type textarea "x"
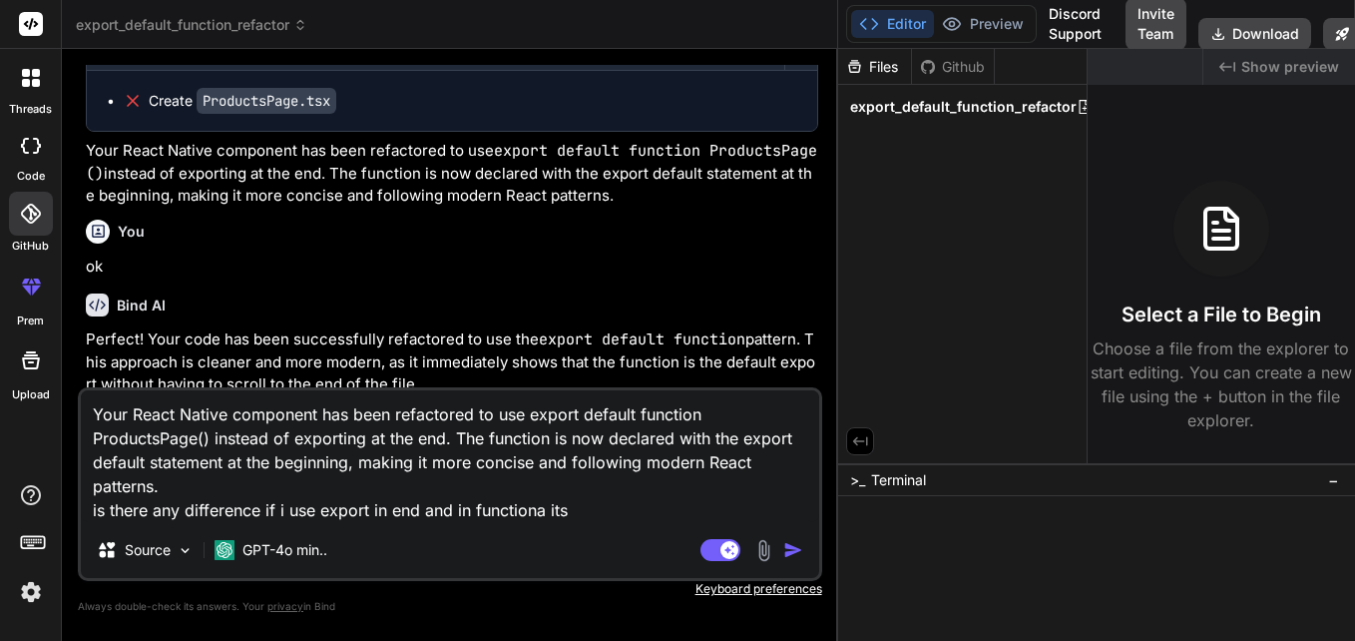
type textarea "Your React Native component has been refactored to use export default function …"
type textarea "x"
type textarea "Your React Native component has been refactored to use export default function …"
type textarea "x"
type textarea "Your React Native component has been refactored to use export default function …"
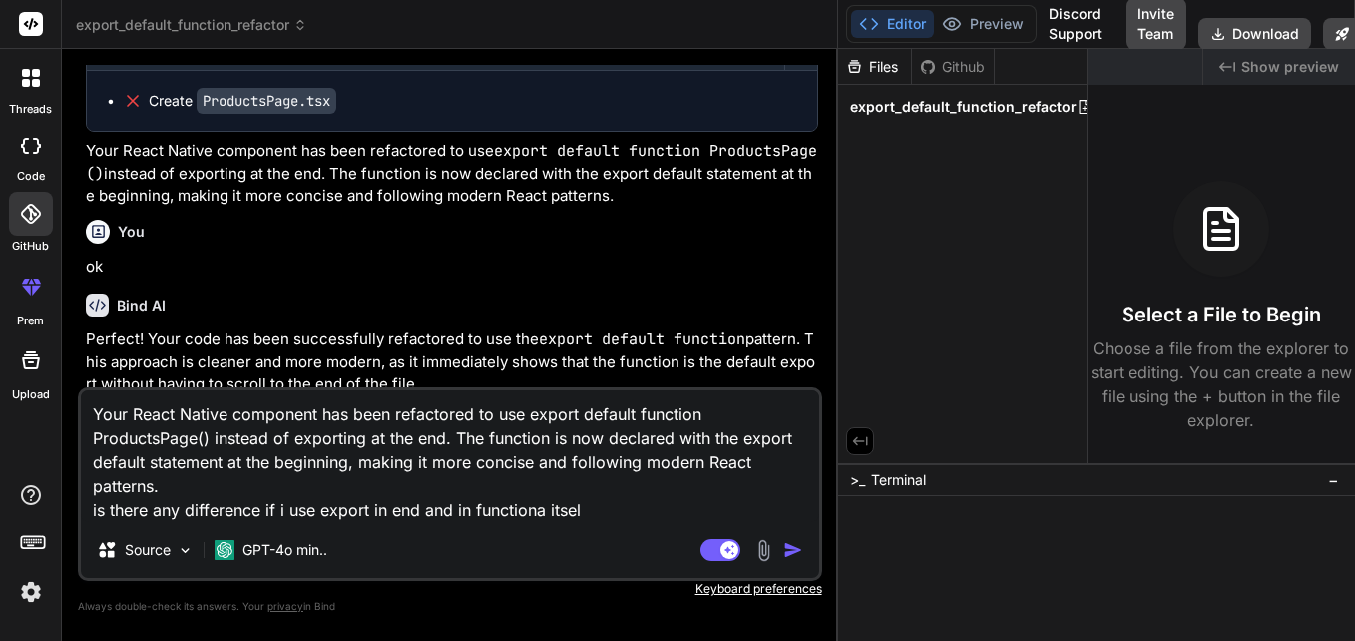
type textarea "x"
type textarea "Your React Native component has been refactored to use export default function …"
type textarea "x"
type textarea "Your React Native component has been refactored to use export default function …"
type textarea "x"
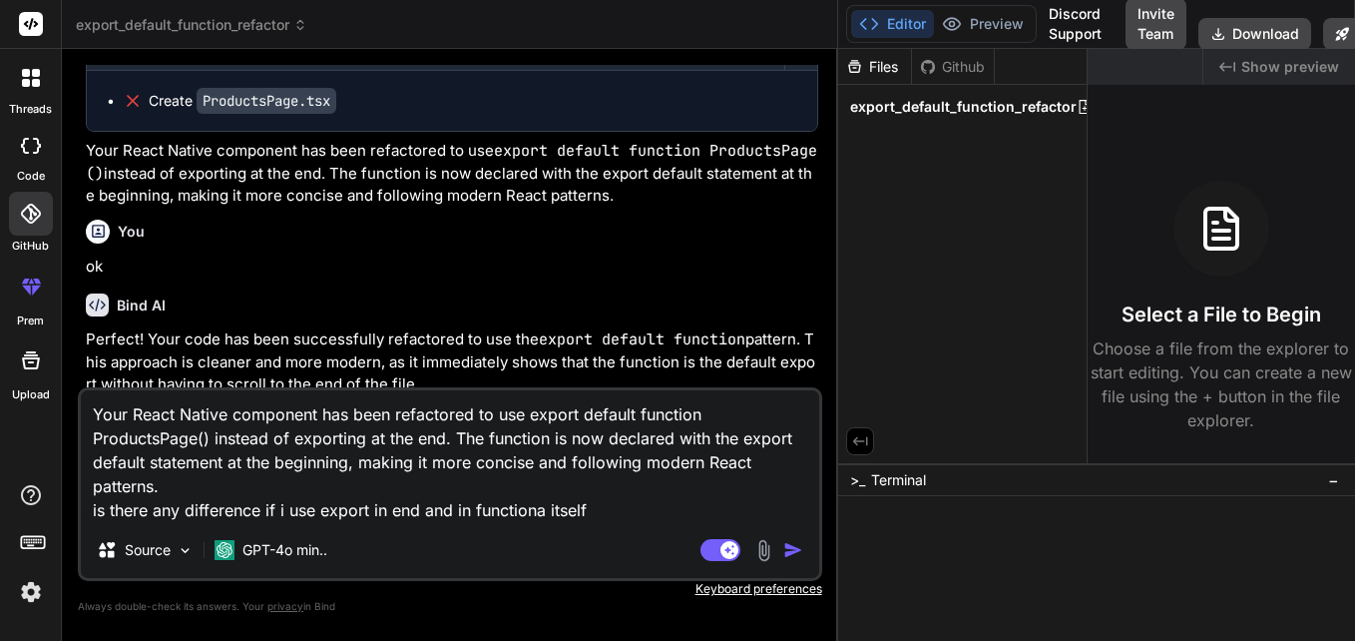
type textarea "Your React Native component has been refactored to use export default function …"
type textarea "x"
type textarea "Your React Native component has been refactored to use export default function …"
type textarea "x"
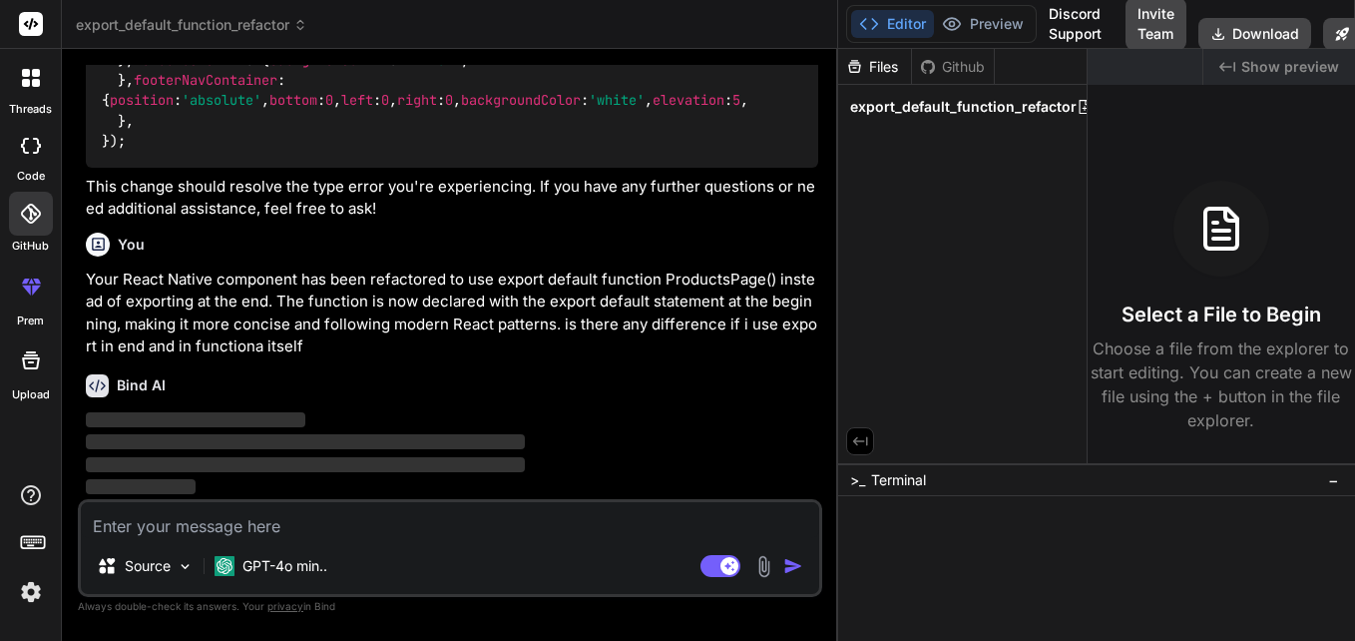
scroll to position [20390, 0]
click at [240, 422] on span "‌" at bounding box center [196, 419] width 220 height 15
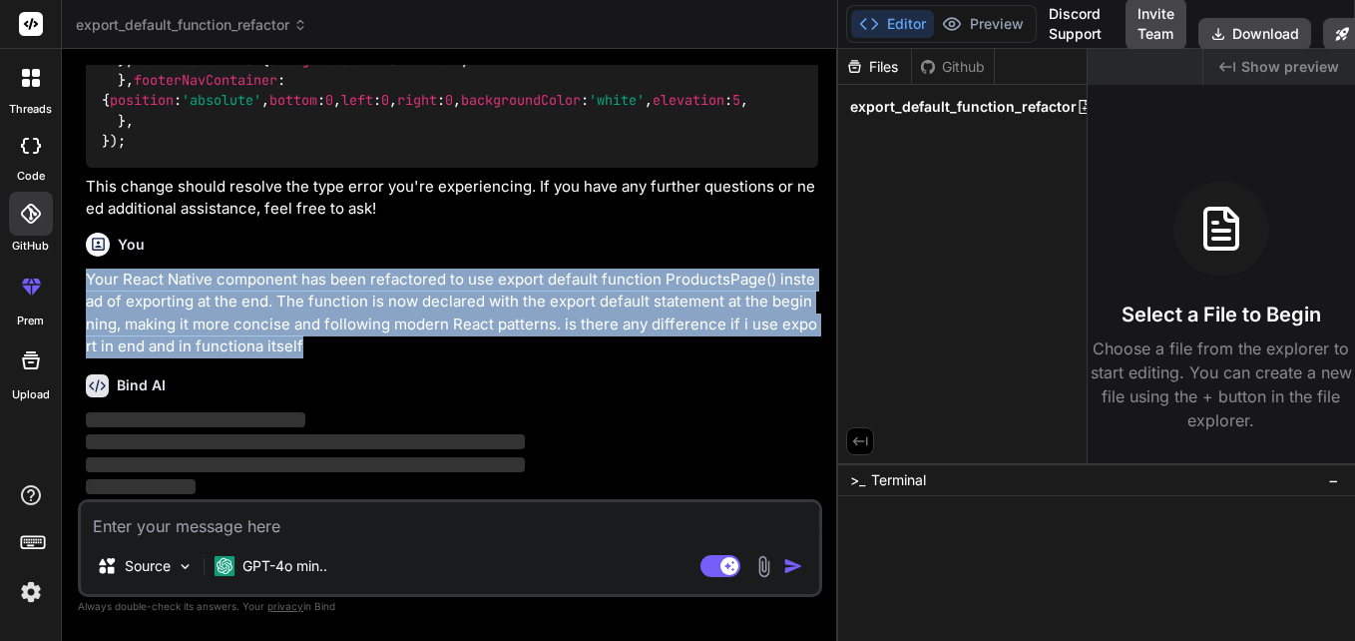
drag, startPoint x: 84, startPoint y: 276, endPoint x: 285, endPoint y: 346, distance: 213.3
click at [285, 346] on div "You Bind AI 🔹 Project : Export Default Function Refactor 🔧 Tech Stack : React N…" at bounding box center [452, 282] width 740 height 434
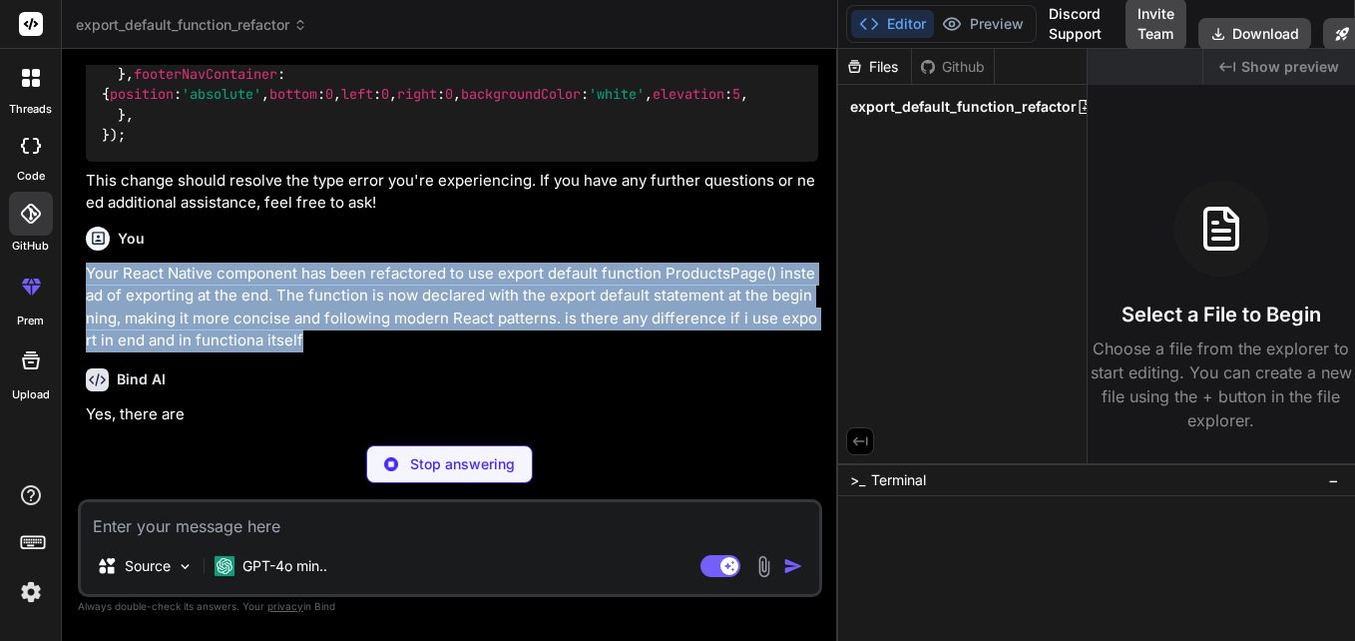
copy p "Your React Native component has been refactored to use export default function …"
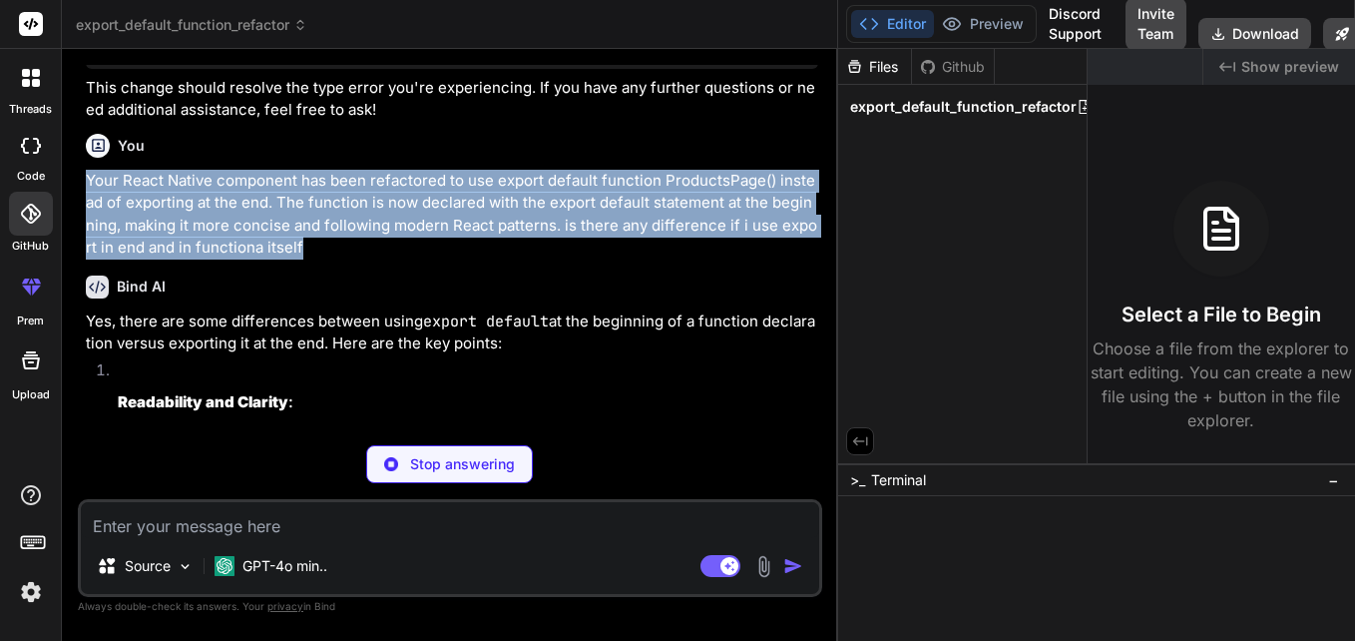
click at [363, 259] on p "Your React Native component has been refactored to use export default function …" at bounding box center [452, 215] width 732 height 90
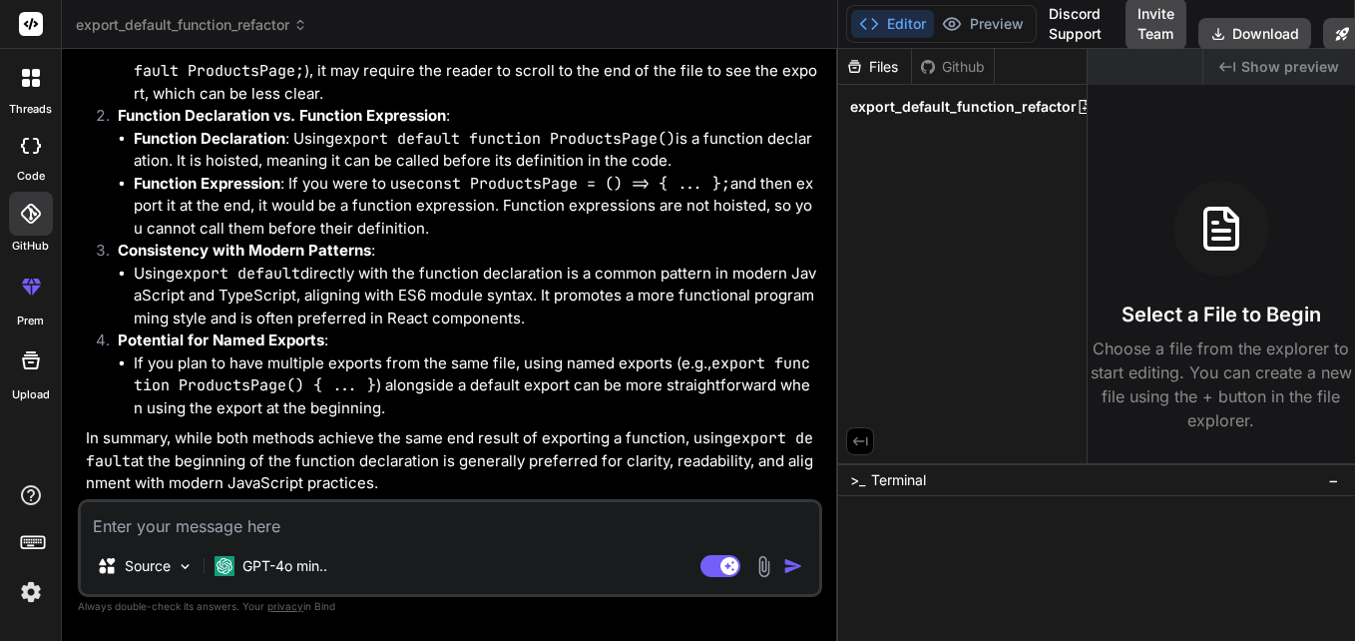
scroll to position [20735, 0]
type textarea "x"
